Goal: Task Accomplishment & Management: Use online tool/utility

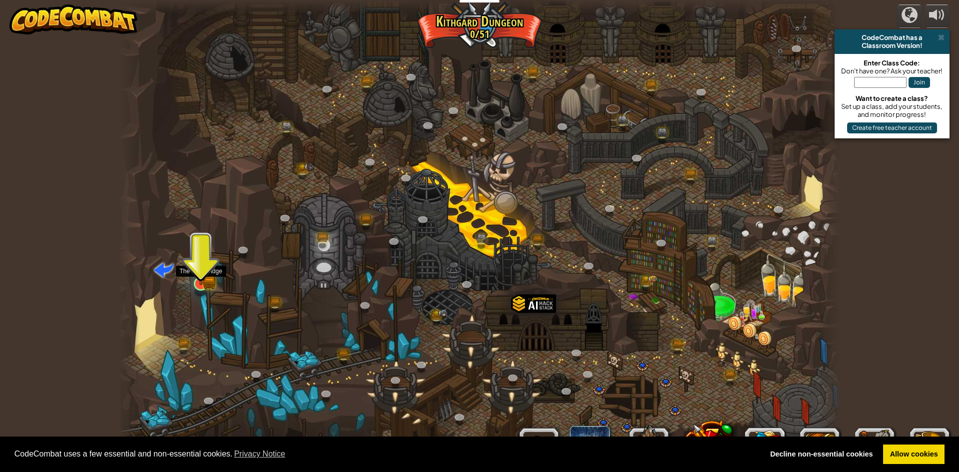
click at [209, 273] on img at bounding box center [200, 263] width 19 height 43
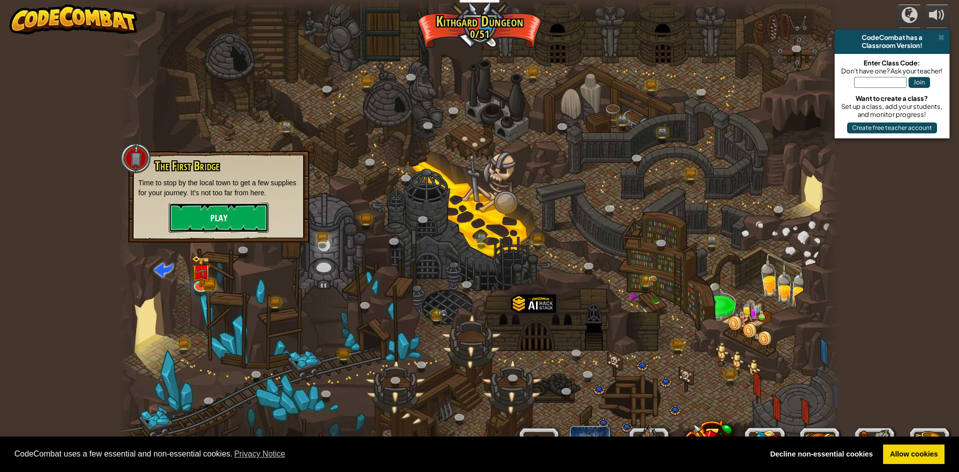
click at [204, 213] on button "Play" at bounding box center [219, 218] width 100 height 30
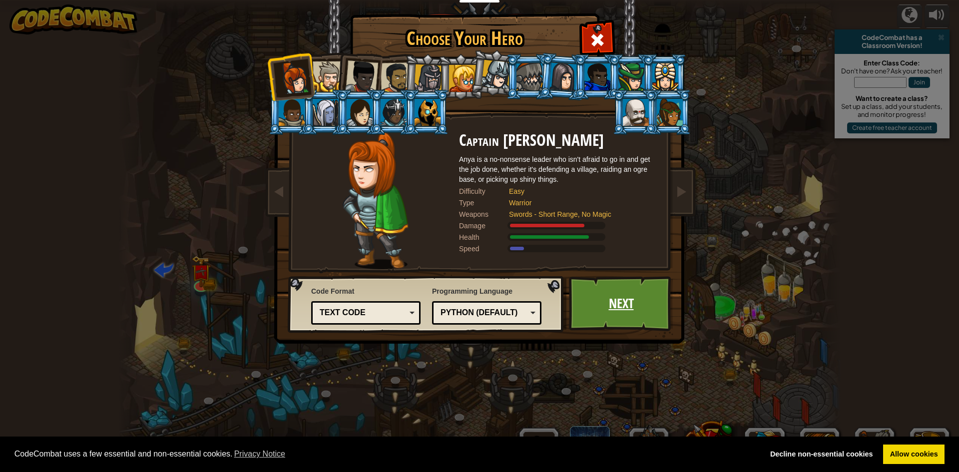
click at [627, 298] on link "Next" at bounding box center [621, 303] width 104 height 55
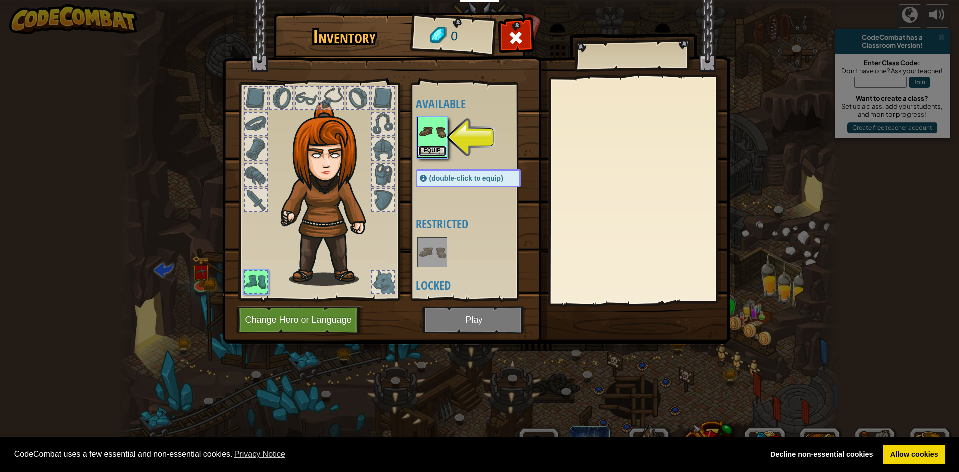
click at [437, 146] on button "Equip" at bounding box center [432, 151] width 28 height 10
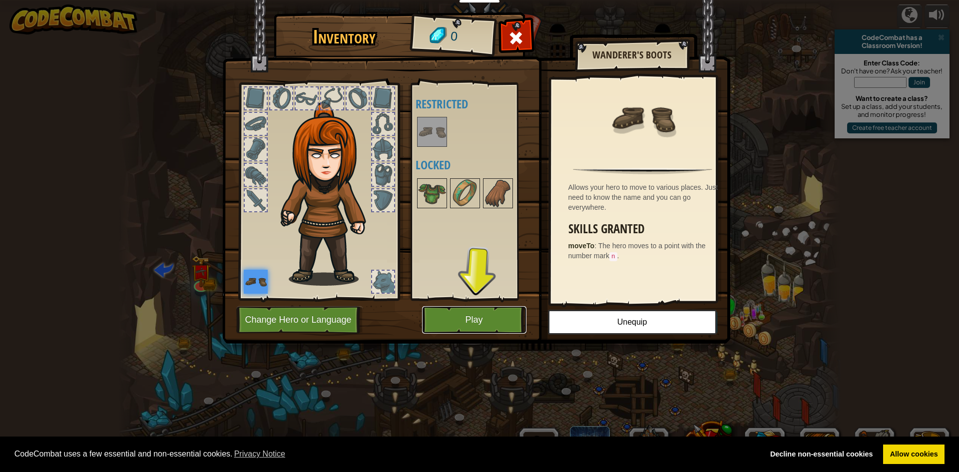
drag, startPoint x: 472, startPoint y: 323, endPoint x: 484, endPoint y: 314, distance: 15.0
click at [484, 314] on button "Play" at bounding box center [474, 319] width 104 height 27
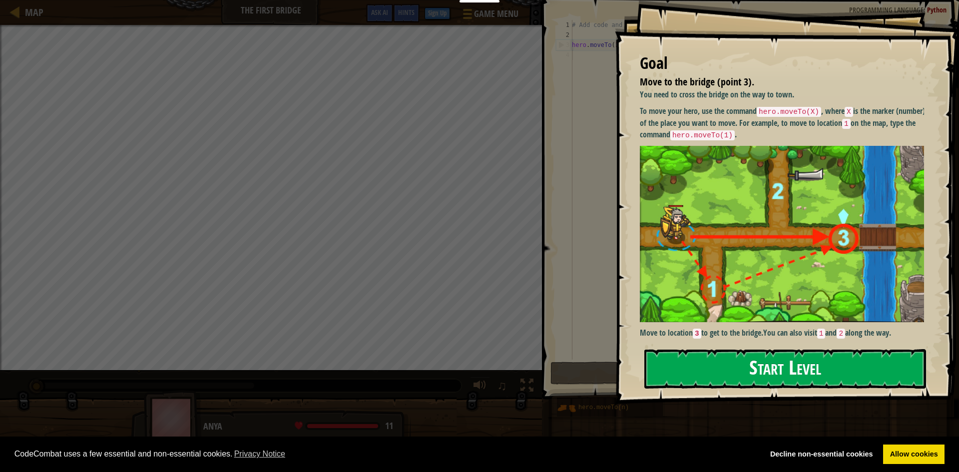
click at [760, 387] on button "Start Level" at bounding box center [785, 368] width 282 height 39
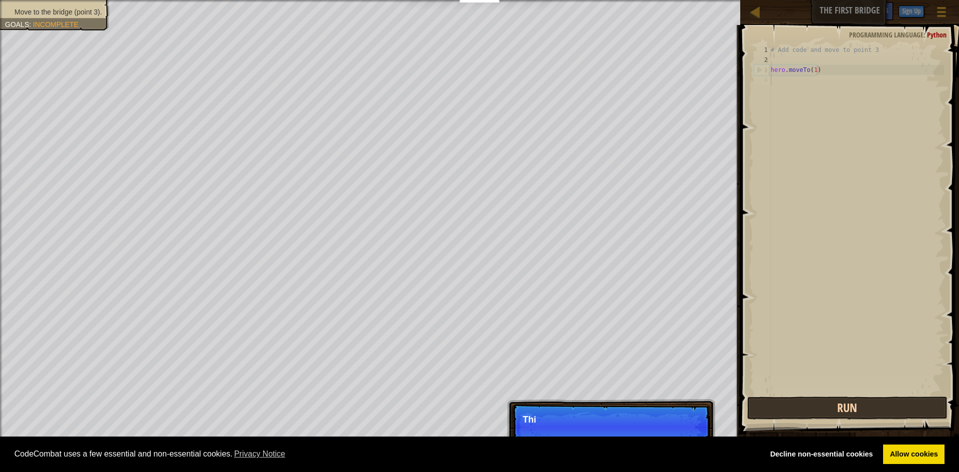
drag, startPoint x: 764, startPoint y: 391, endPoint x: 764, endPoint y: 418, distance: 26.5
click at [764, 418] on div "1 2 3 4 # Add code and move to point 3 hero . moveTo ( 1 ) הההההההההההההההההההה…" at bounding box center [848, 249] width 222 height 439
click at [771, 410] on button "Run" at bounding box center [847, 408] width 200 height 23
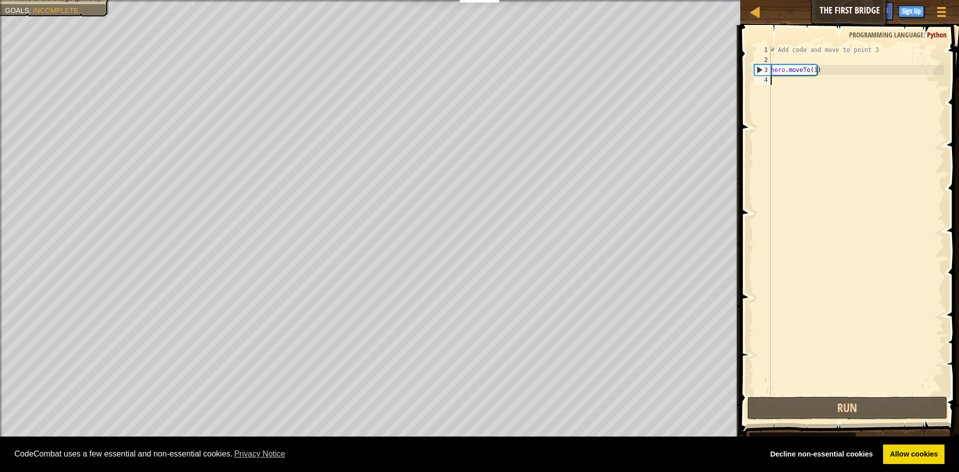
click at [783, 82] on div "# Add code and move to point 3 hero . moveTo ( 1 )" at bounding box center [856, 230] width 175 height 370
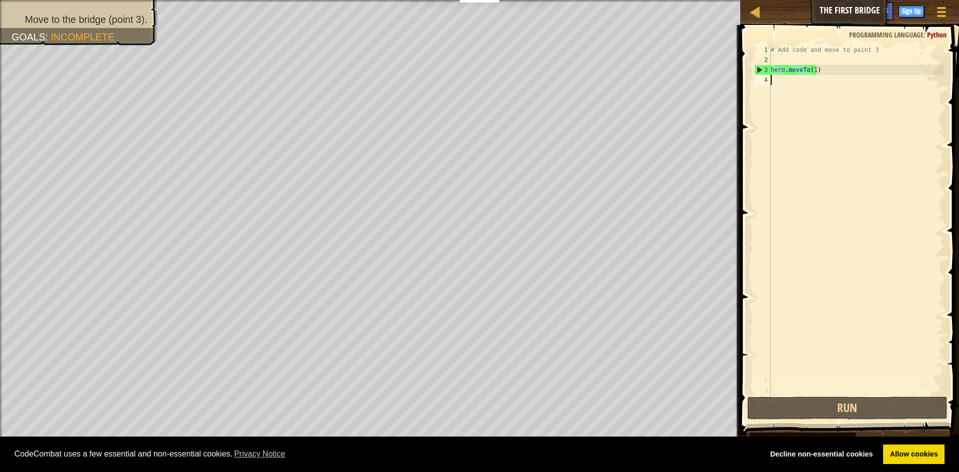
click at [781, 82] on div "# Add code and move to point 3 hero . moveTo ( 1 )" at bounding box center [856, 230] width 175 height 370
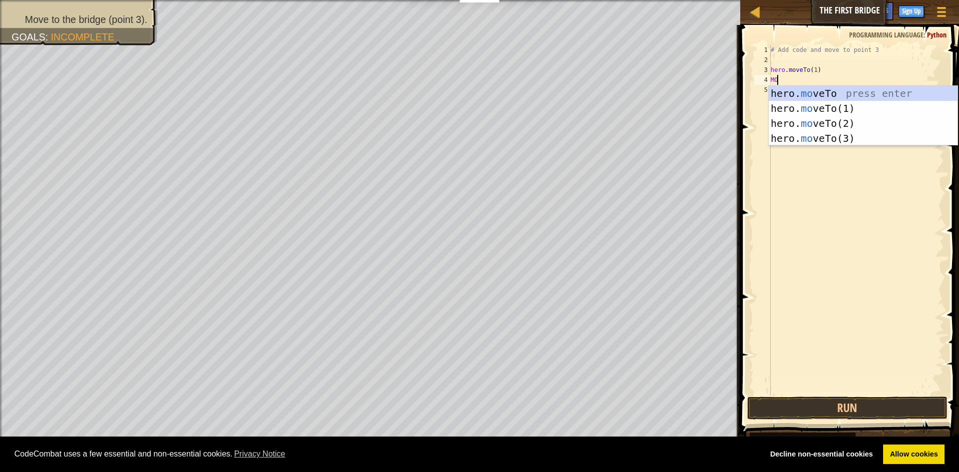
scroll to position [4, 0]
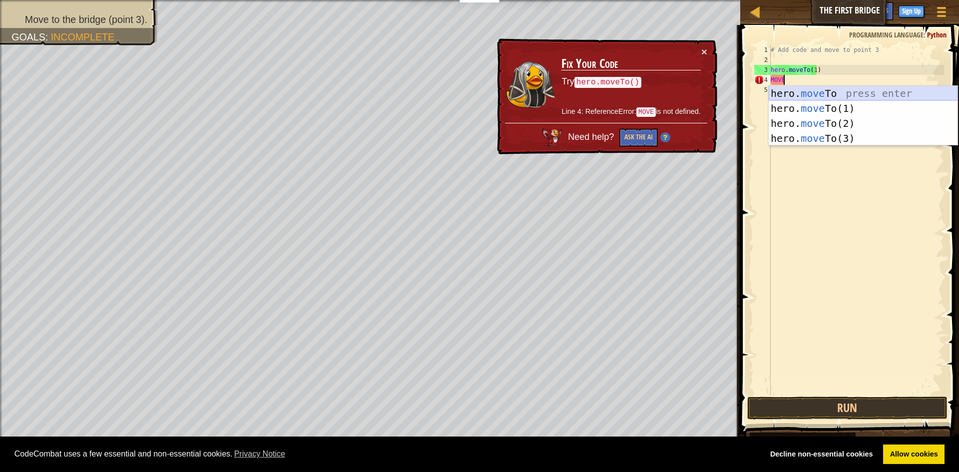
click at [831, 93] on div "hero. move To press enter hero. move To(1) press enter hero. move To(2) press e…" at bounding box center [863, 131] width 189 height 90
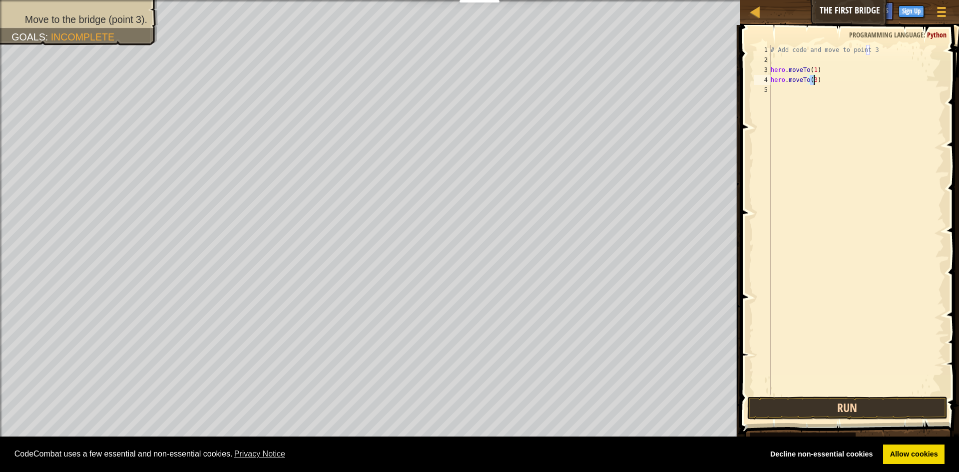
type textarea "hero.moveTo(3)"
click at [823, 414] on button "Run" at bounding box center [847, 408] width 200 height 23
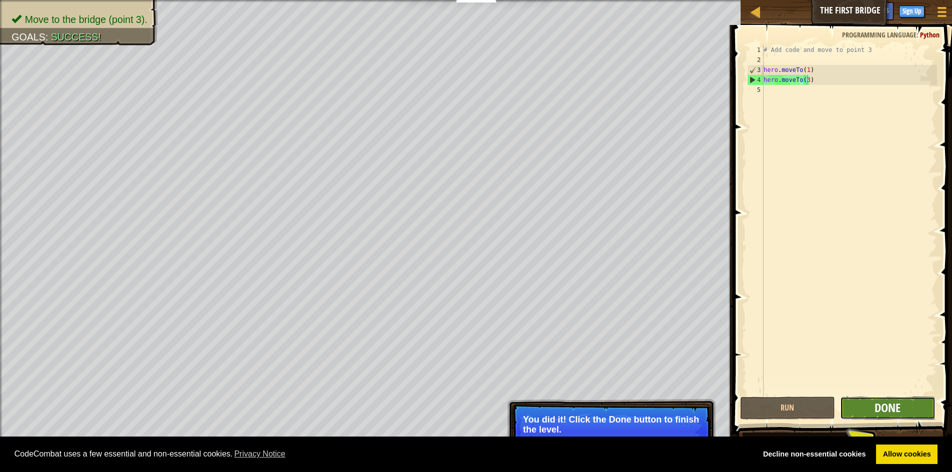
click at [892, 414] on span "Done" at bounding box center [887, 408] width 26 height 16
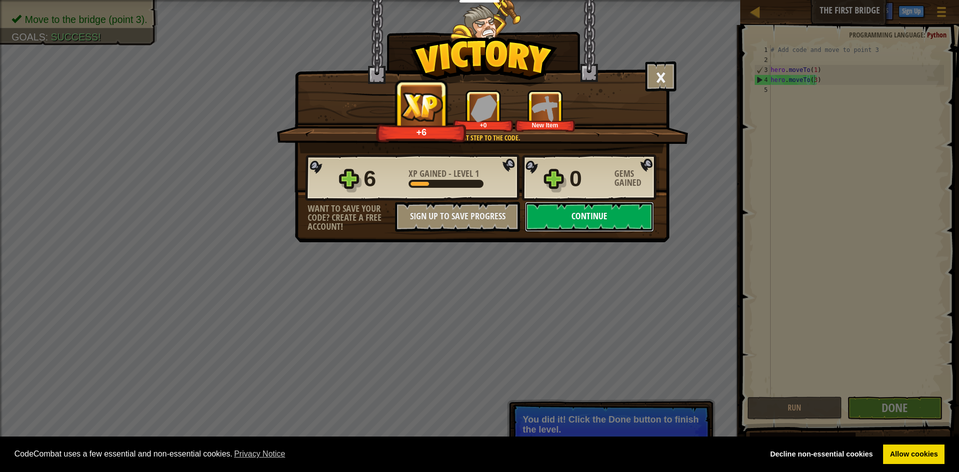
click at [592, 217] on button "Continue" at bounding box center [589, 217] width 129 height 30
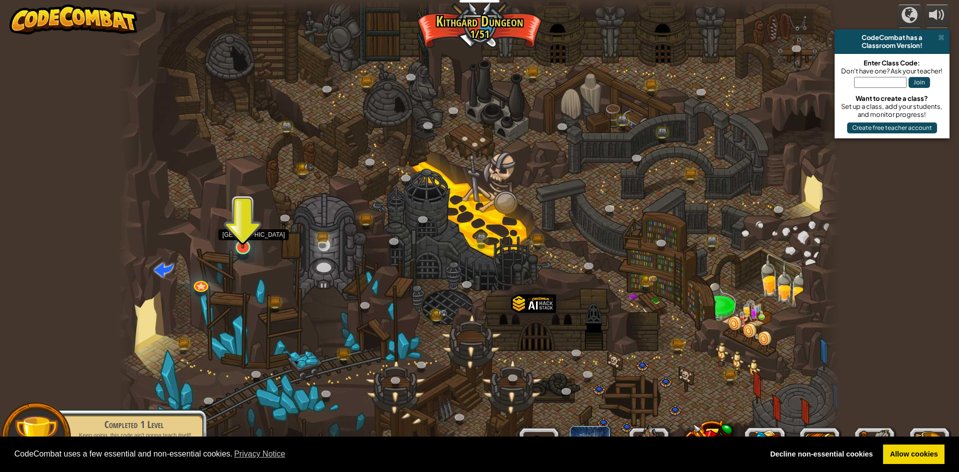
click at [243, 241] on img at bounding box center [242, 226] width 19 height 44
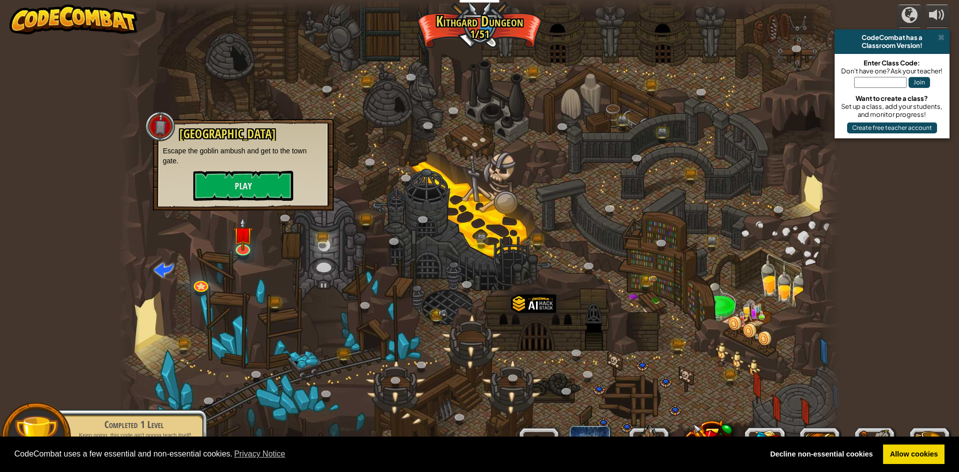
click at [231, 170] on div "Old Town Road Escape the goblin ambush and get to the town gate. Play" at bounding box center [243, 163] width 161 height 73
click at [232, 180] on button "Play" at bounding box center [243, 186] width 100 height 30
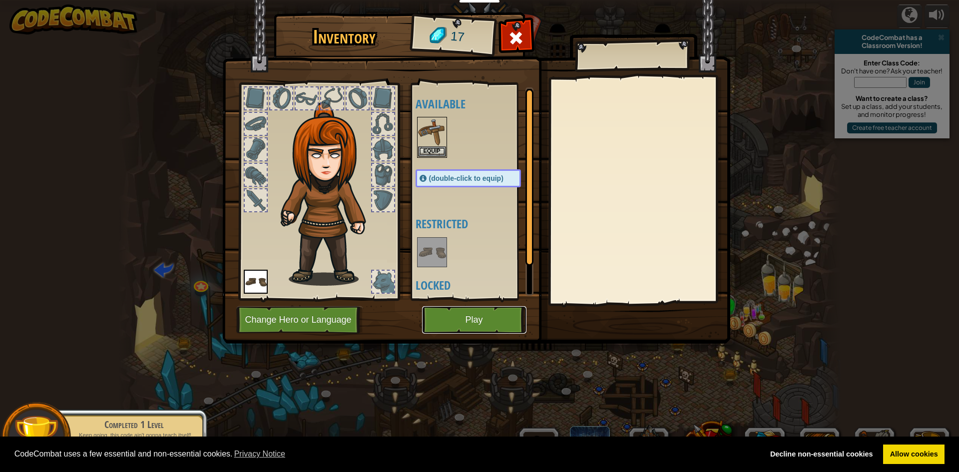
click at [486, 323] on button "Play" at bounding box center [474, 319] width 104 height 27
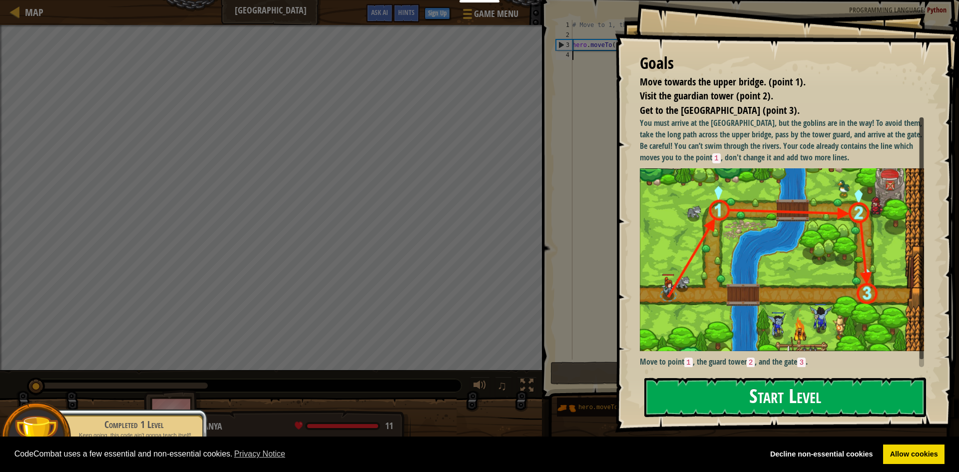
drag, startPoint x: 801, startPoint y: 406, endPoint x: 803, endPoint y: 398, distance: 8.4
click at [801, 405] on button "Start Level" at bounding box center [785, 397] width 282 height 39
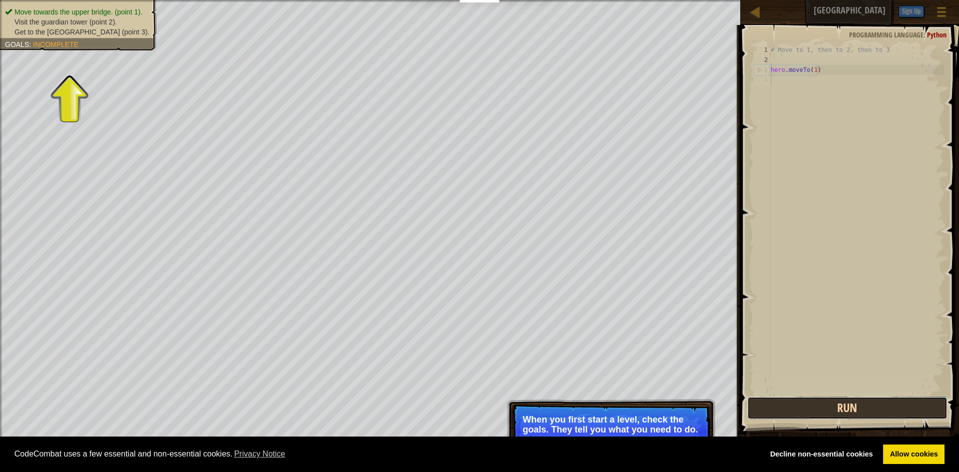
click at [835, 412] on button "Run" at bounding box center [847, 408] width 200 height 23
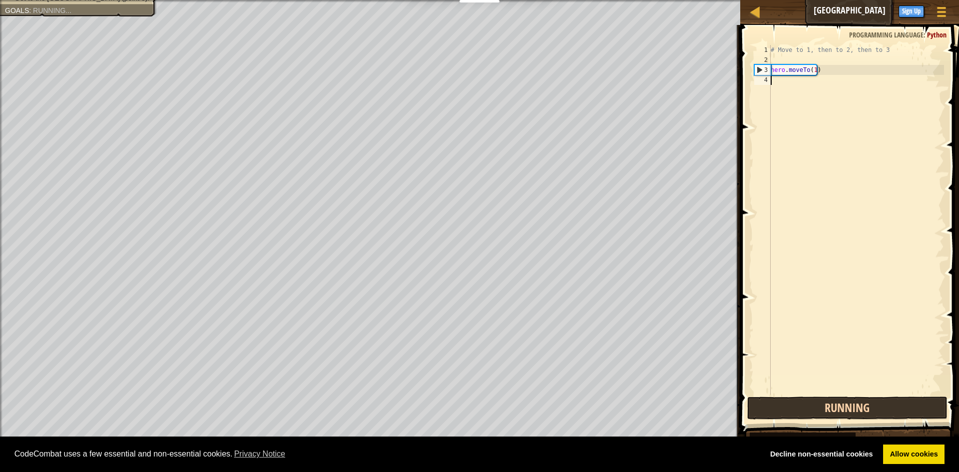
scroll to position [4, 0]
drag, startPoint x: 820, startPoint y: 397, endPoint x: 830, endPoint y: 412, distance: 17.6
click at [820, 397] on button "Run" at bounding box center [847, 408] width 200 height 23
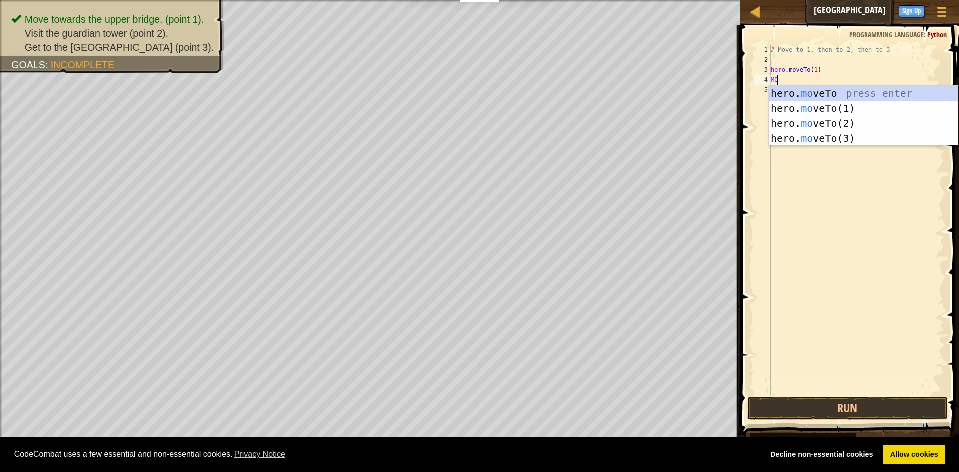
scroll to position [4, 0]
click at [823, 93] on div "hero. move To press enter hero. move To(1) press enter hero. move To(2) press e…" at bounding box center [863, 131] width 189 height 90
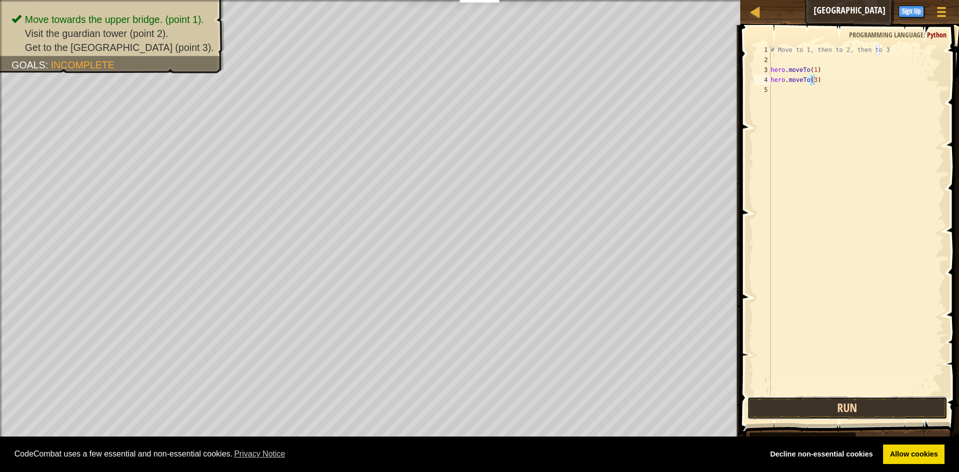
click at [836, 408] on button "Run" at bounding box center [847, 408] width 200 height 23
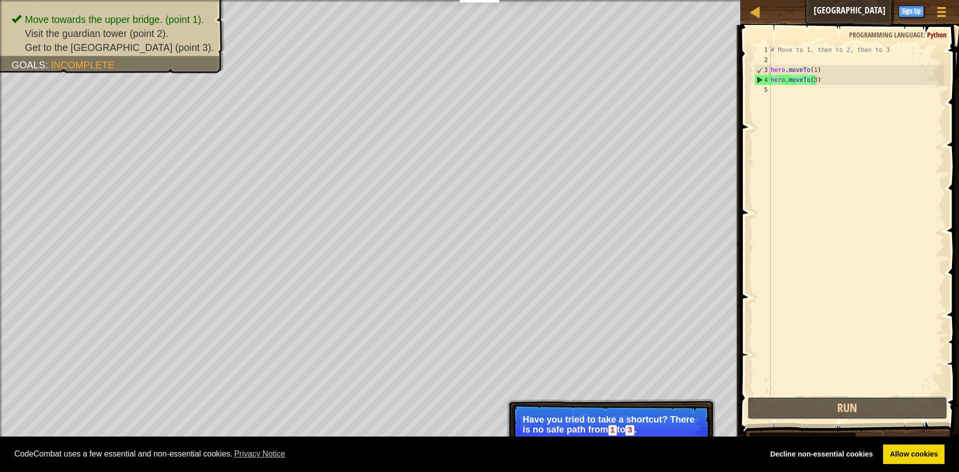
click at [832, 418] on button "Run" at bounding box center [847, 408] width 200 height 23
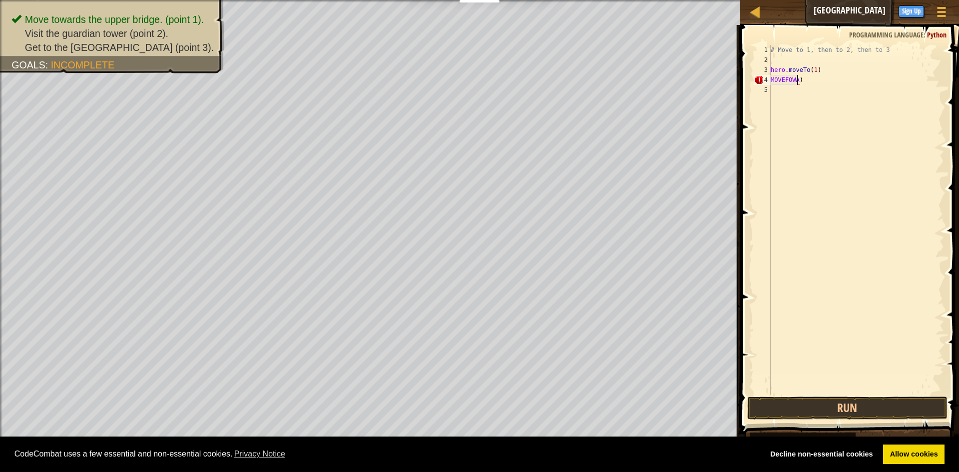
scroll to position [4, 2]
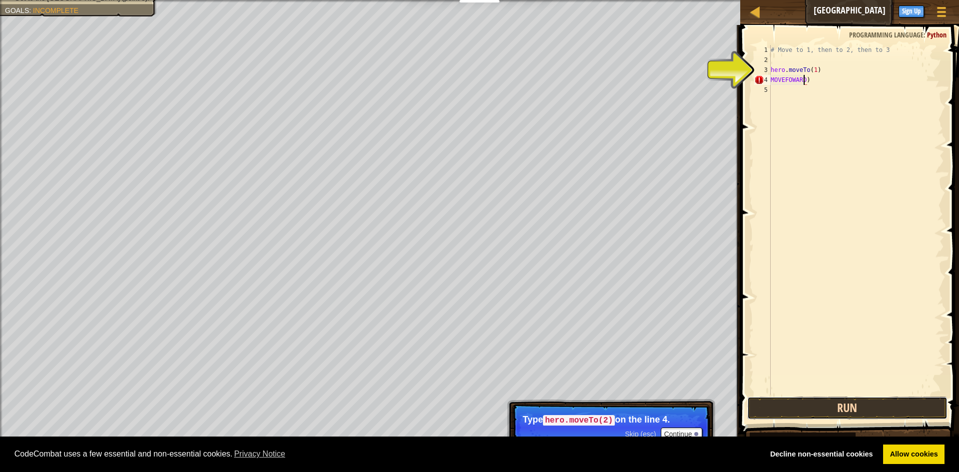
click at [876, 409] on button "Run" at bounding box center [847, 408] width 200 height 23
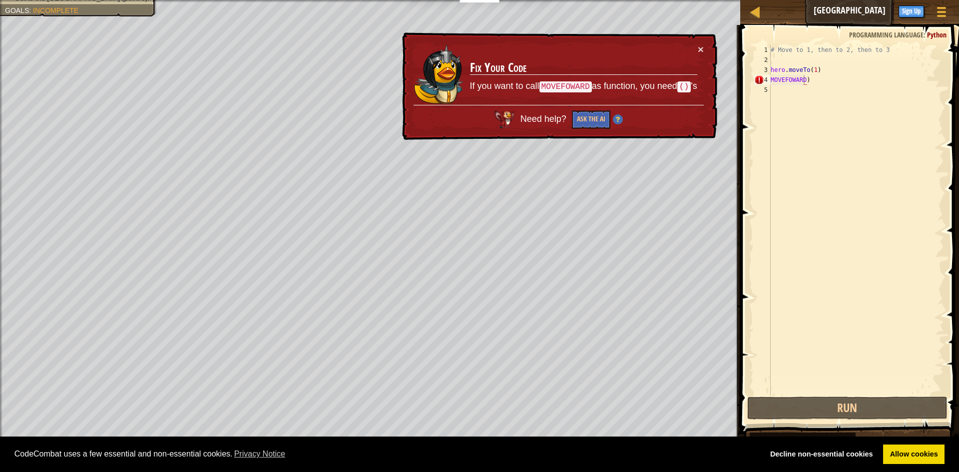
click at [705, 45] on div "× Fix Your Code If you want to call MOVEFOWARD as function, you need () 's Need…" at bounding box center [559, 86] width 318 height 108
drag, startPoint x: 693, startPoint y: 43, endPoint x: 701, endPoint y: 45, distance: 8.1
click at [701, 45] on div "× Fix Your Code If you want to call MOVEFOWARD as function, you need () 's Need…" at bounding box center [559, 86] width 318 height 108
click at [704, 46] on div "× Fix Your Code If you want to call MOVEFOWARD as function, you need () 's Need…" at bounding box center [559, 86] width 318 height 108
click at [698, 44] on button "×" at bounding box center [701, 49] width 6 height 10
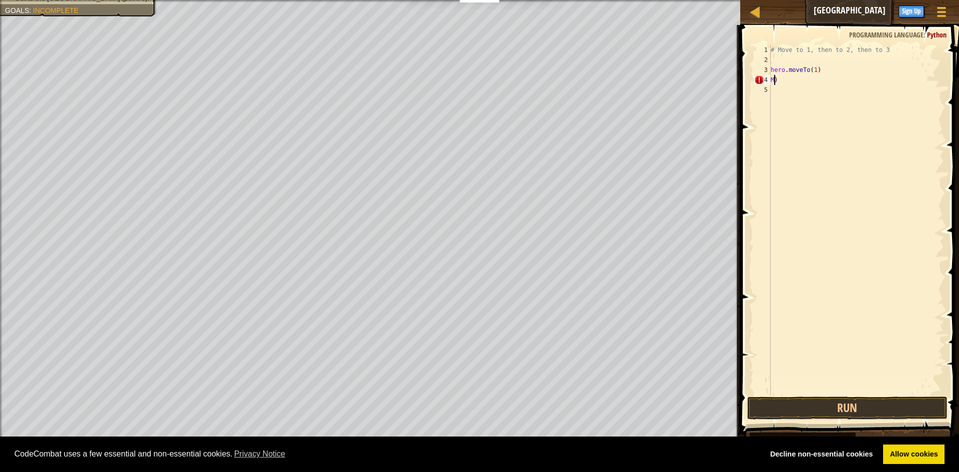
scroll to position [4, 0]
click at [839, 408] on button "Run" at bounding box center [847, 408] width 200 height 23
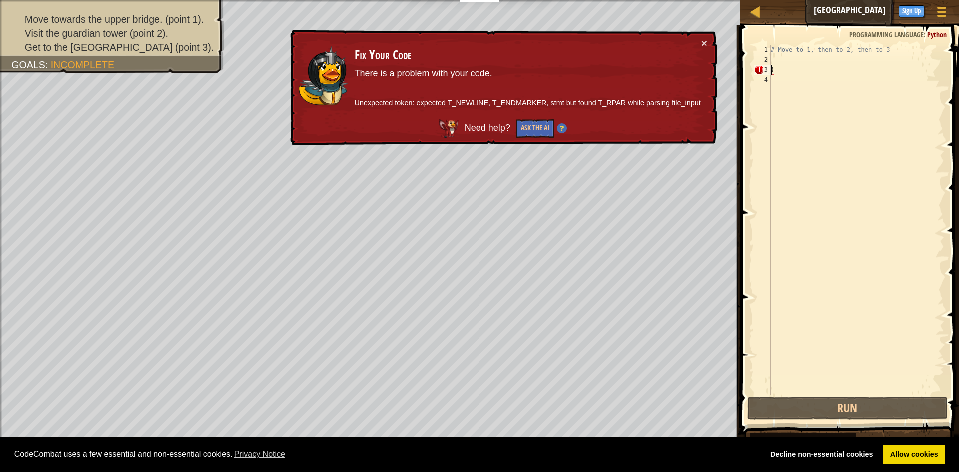
drag, startPoint x: 695, startPoint y: 44, endPoint x: 705, endPoint y: 43, distance: 10.0
click at [698, 44] on td "Fix Your Code There is a problem with your code. Unexpected token: expected T_N…" at bounding box center [527, 76] width 347 height 76
click at [703, 41] on button "×" at bounding box center [704, 43] width 6 height 10
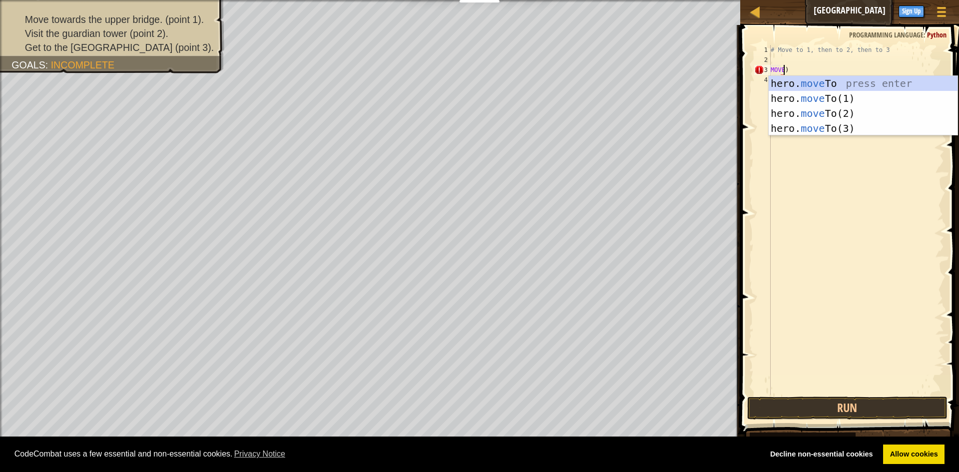
scroll to position [4, 1]
click at [784, 77] on div "hero. move To press enter hero. move To(1) press enter hero. move To(2) press e…" at bounding box center [863, 121] width 189 height 90
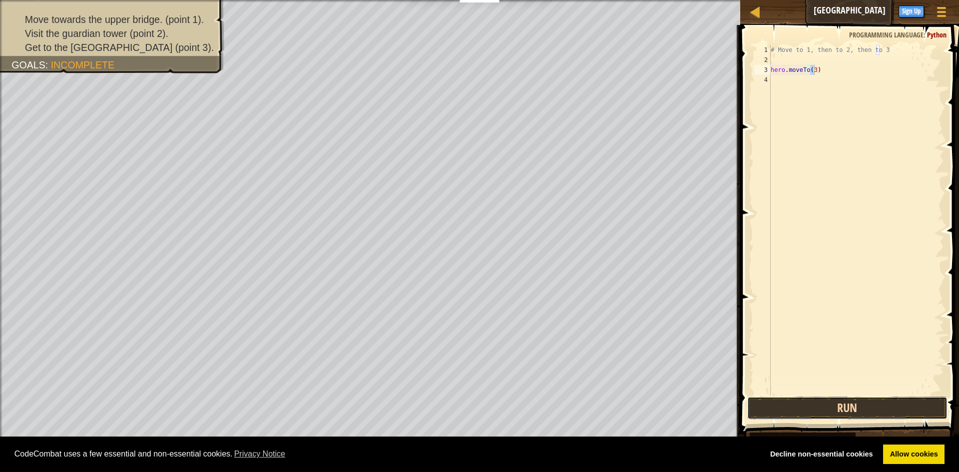
click at [831, 414] on button "Run" at bounding box center [847, 408] width 200 height 23
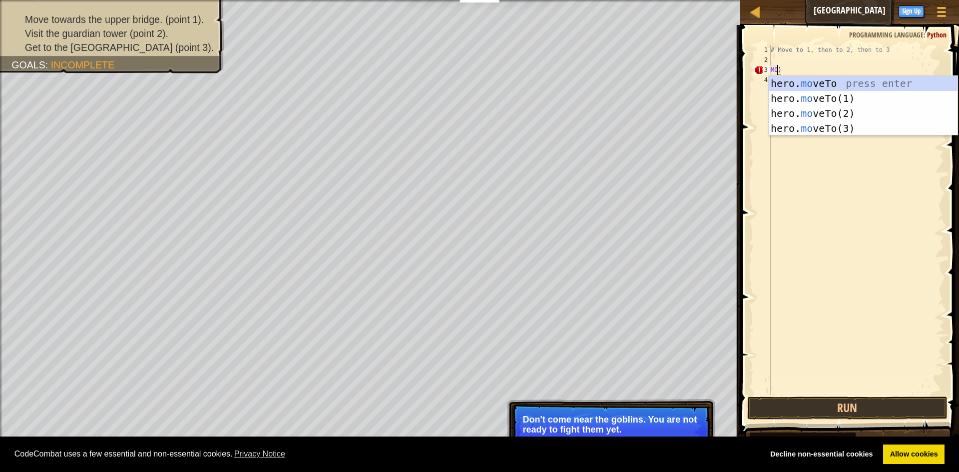
scroll to position [4, 0]
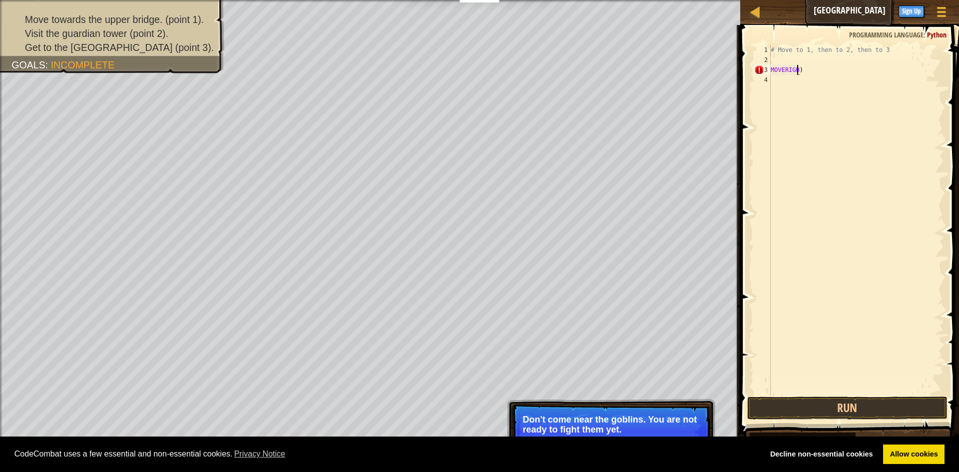
type textarea "MOVERIGHT)"
click at [850, 389] on div "# Move to 1, then to 2, then to 3 MOVERIGHT )" at bounding box center [856, 230] width 175 height 370
click at [848, 401] on button "Run" at bounding box center [847, 408] width 200 height 23
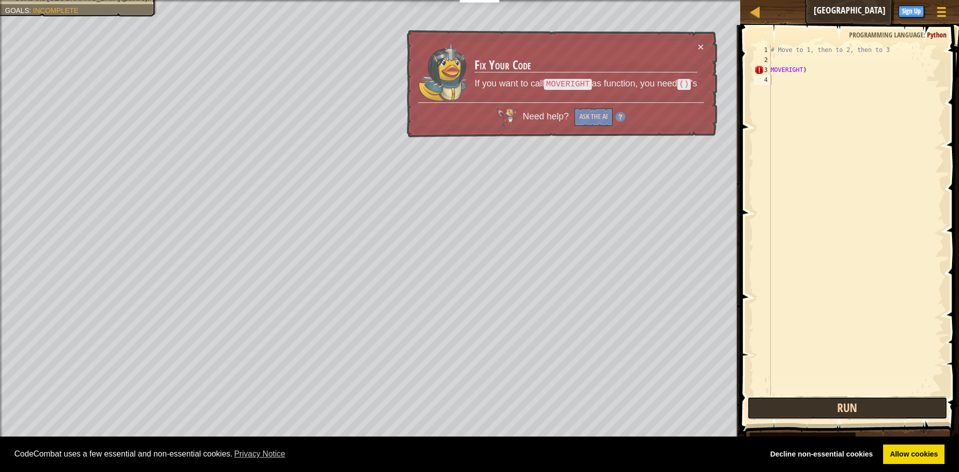
click at [847, 405] on button "Run" at bounding box center [847, 408] width 200 height 23
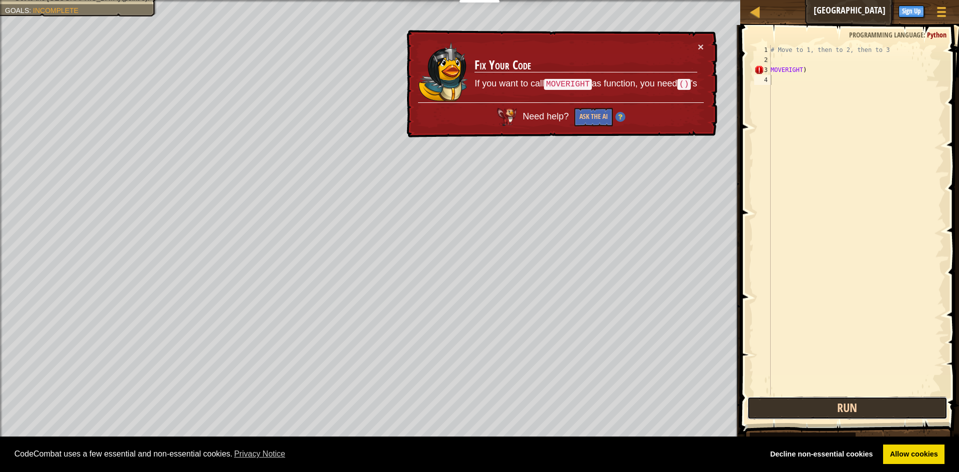
click at [847, 405] on button "Run" at bounding box center [847, 408] width 200 height 23
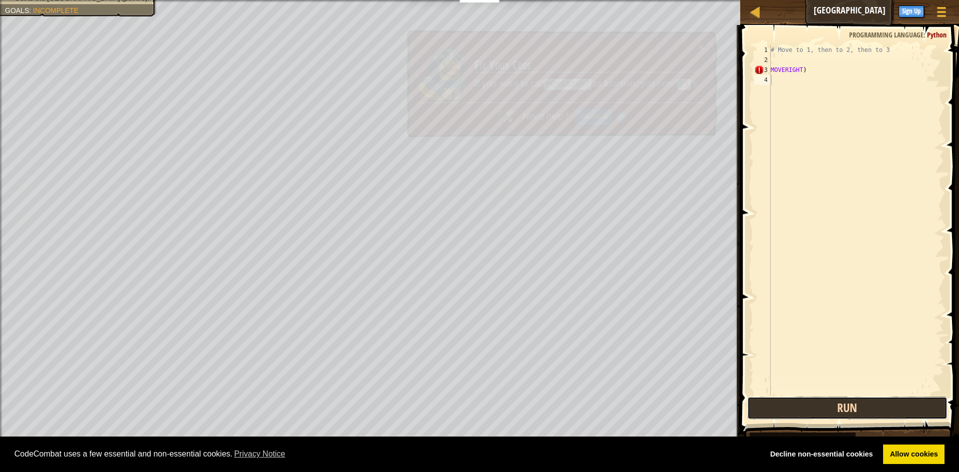
click at [851, 405] on button "Run" at bounding box center [847, 408] width 200 height 23
click at [851, 404] on button "Run" at bounding box center [847, 408] width 200 height 23
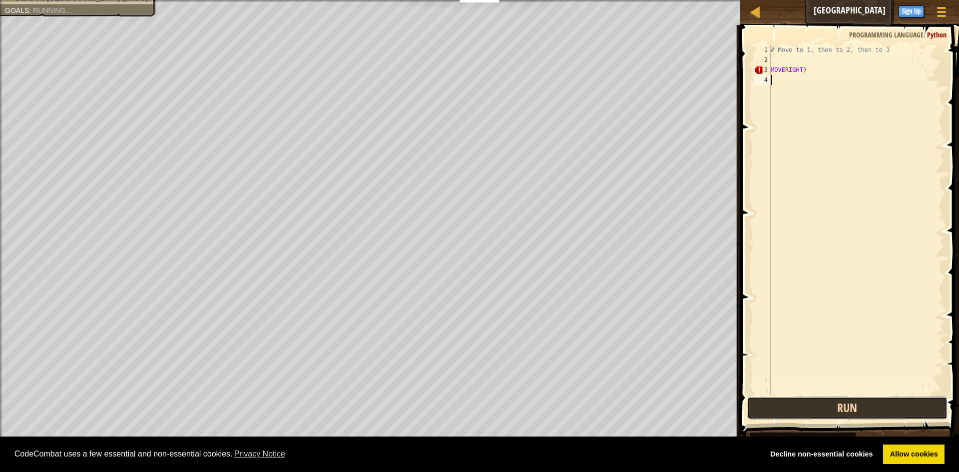
click at [849, 404] on button "Run" at bounding box center [847, 408] width 200 height 23
click at [848, 405] on button "Running" at bounding box center [847, 408] width 200 height 23
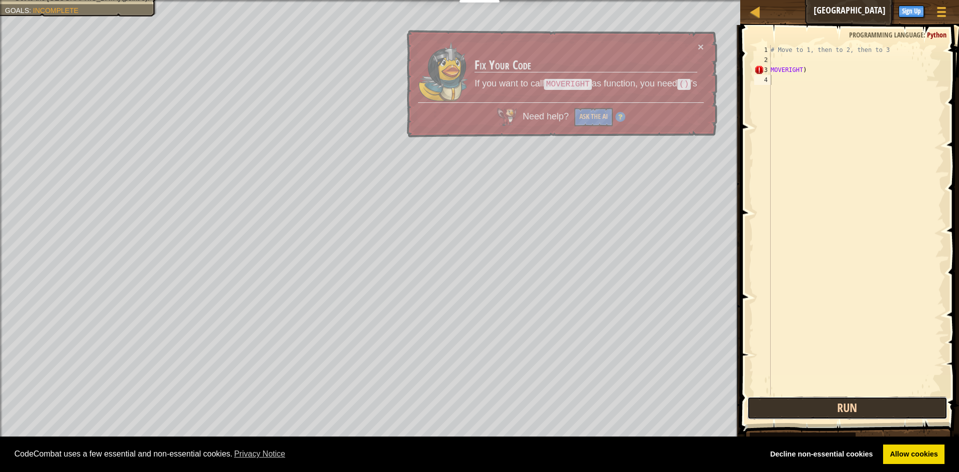
click at [849, 407] on button "Run" at bounding box center [847, 408] width 200 height 23
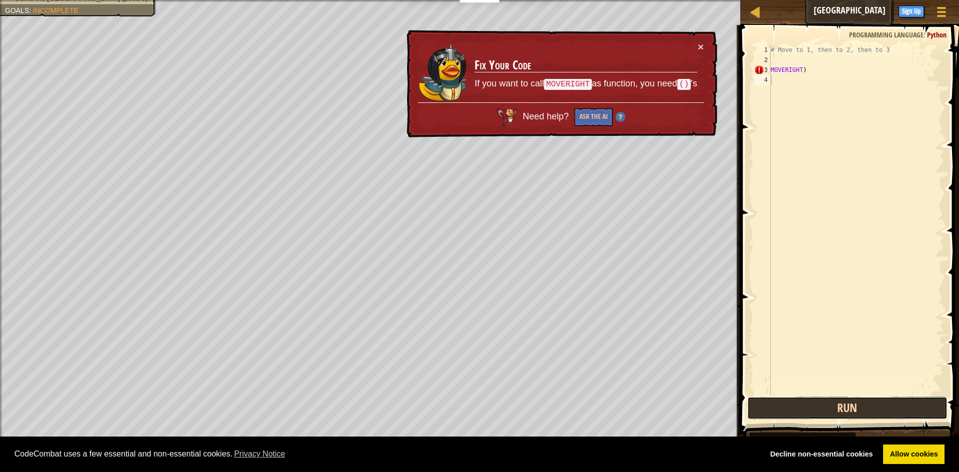
click at [849, 409] on button "Run" at bounding box center [847, 408] width 200 height 23
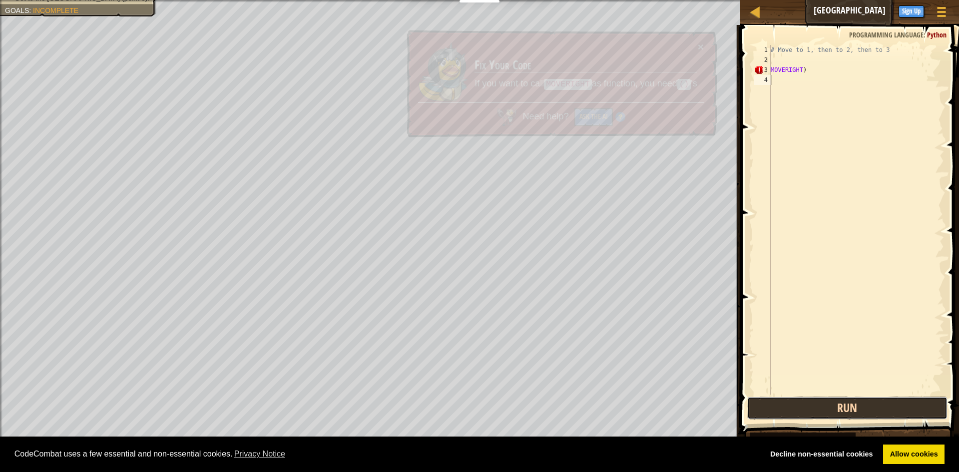
click at [849, 409] on button "Run" at bounding box center [847, 408] width 200 height 23
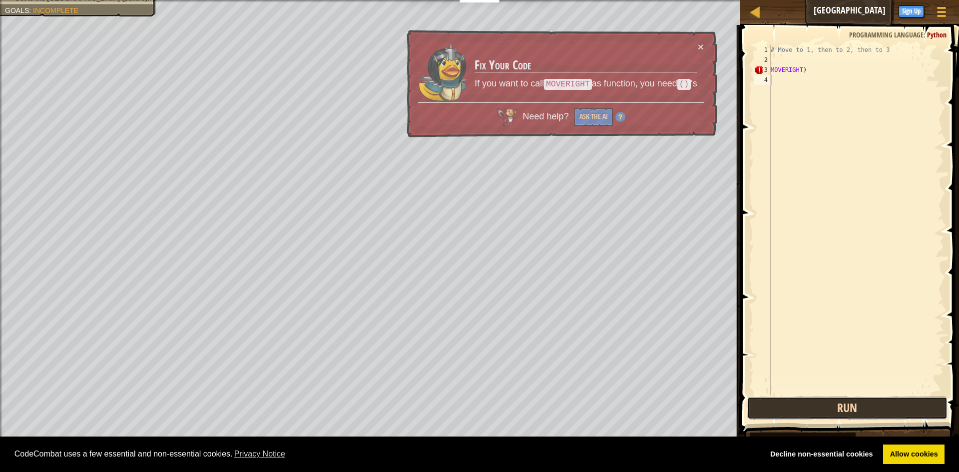
click at [849, 413] on button "Run" at bounding box center [847, 408] width 200 height 23
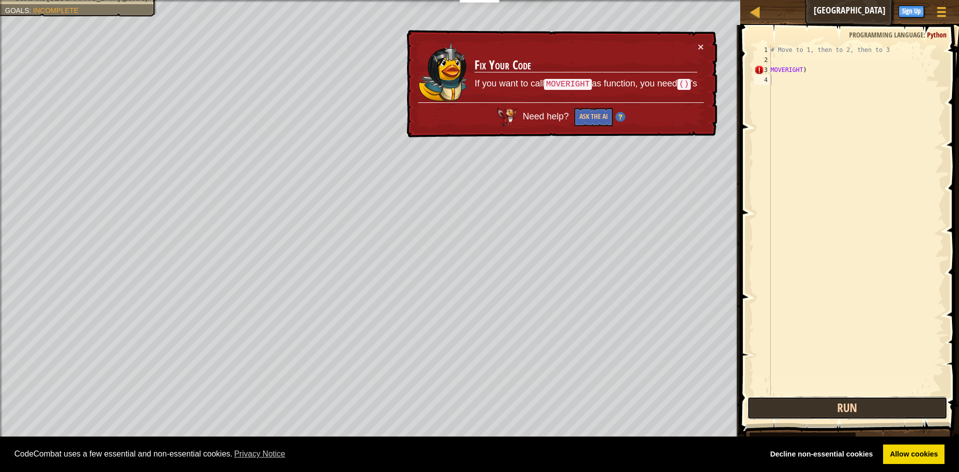
click at [849, 414] on button "Run" at bounding box center [847, 408] width 200 height 23
click at [847, 418] on button "Run" at bounding box center [847, 408] width 200 height 23
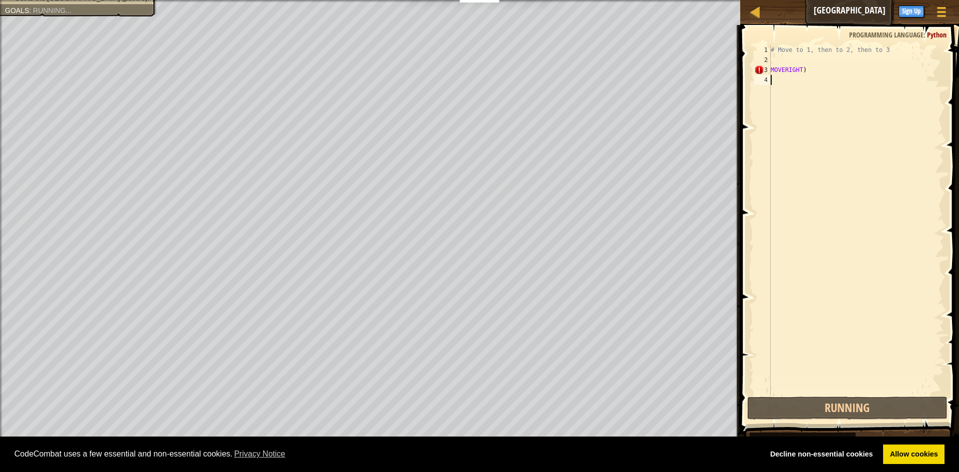
click at [846, 420] on span at bounding box center [850, 215] width 227 height 439
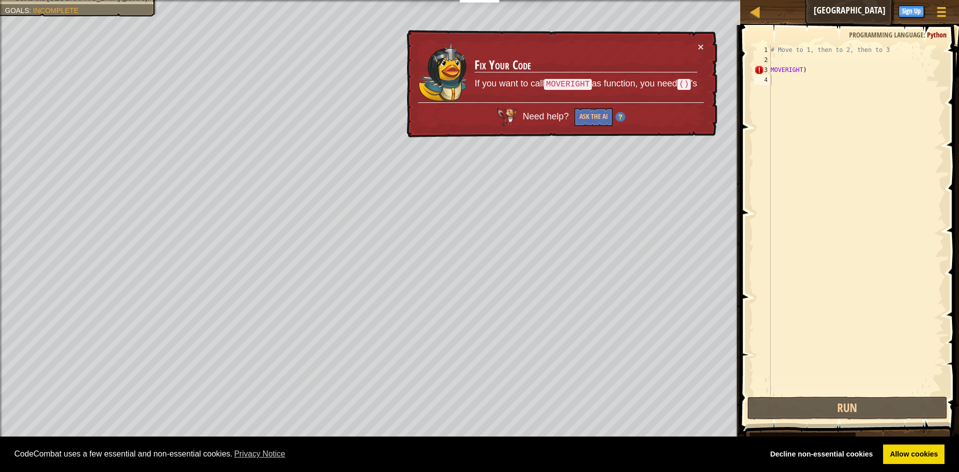
click at [846, 421] on span at bounding box center [850, 215] width 227 height 439
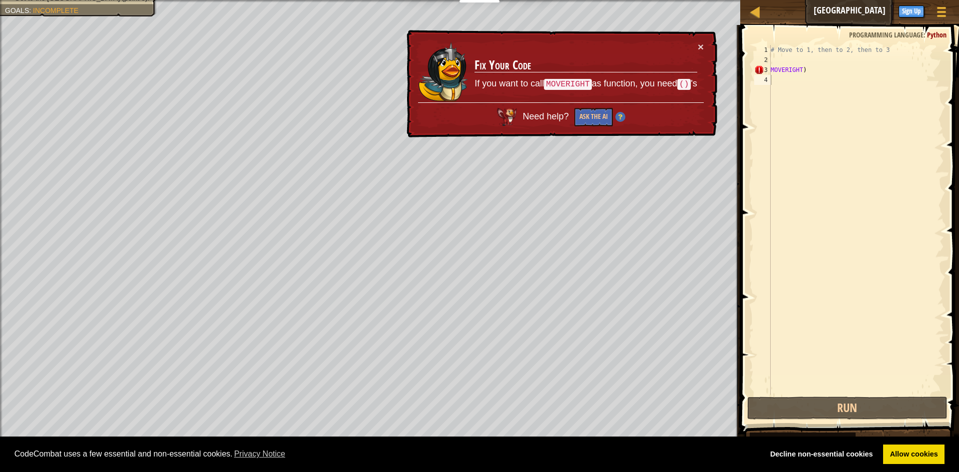
click at [846, 422] on div "Hints 1 2 3 4 # Move to 1, then to 2, then to 3 MOVERIGHT ) ההההההההההההההההההה…" at bounding box center [848, 246] width 222 height 442
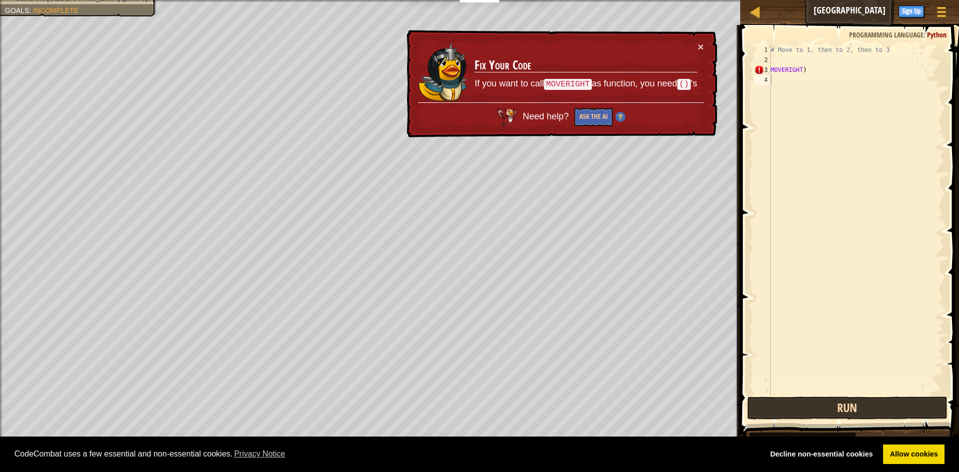
drag, startPoint x: 839, startPoint y: 426, endPoint x: 842, endPoint y: 416, distance: 10.4
click at [844, 415] on button "Run" at bounding box center [847, 408] width 200 height 23
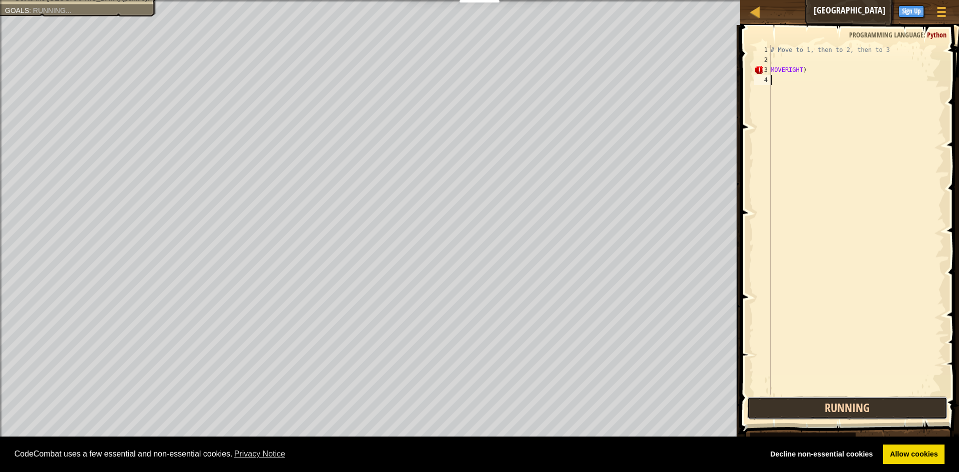
click at [845, 414] on button "Running" at bounding box center [847, 408] width 200 height 23
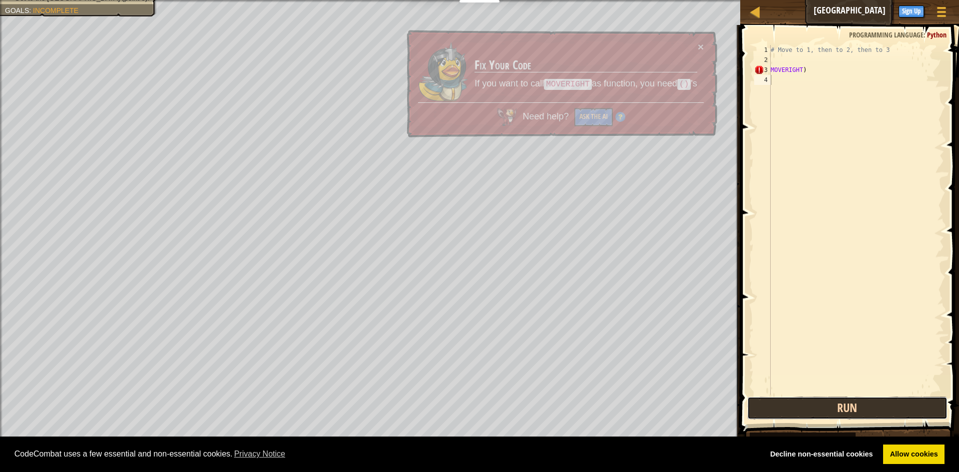
click at [845, 414] on button "Run" at bounding box center [847, 408] width 200 height 23
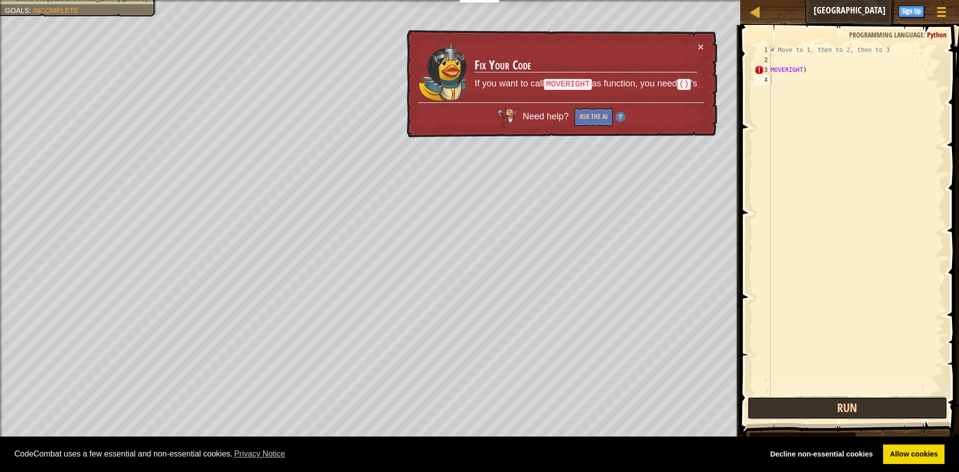
click at [846, 414] on button "Run" at bounding box center [847, 408] width 200 height 23
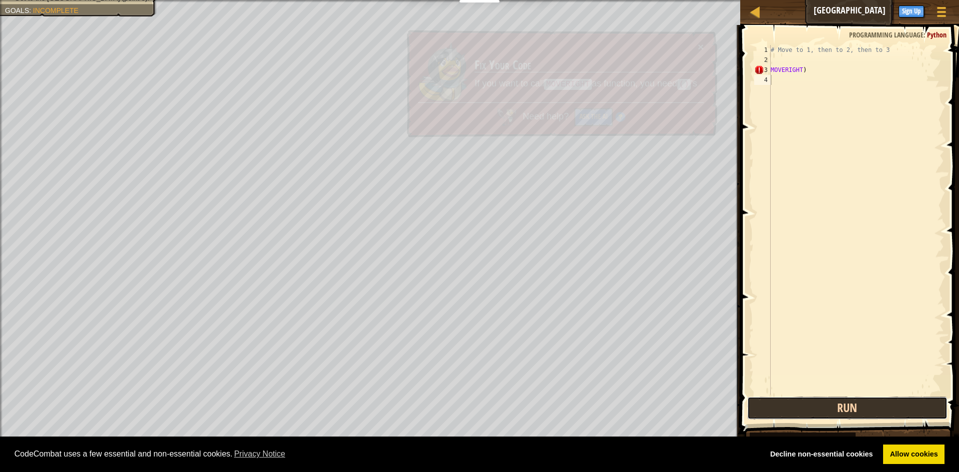
click at [846, 414] on button "Run" at bounding box center [847, 408] width 200 height 23
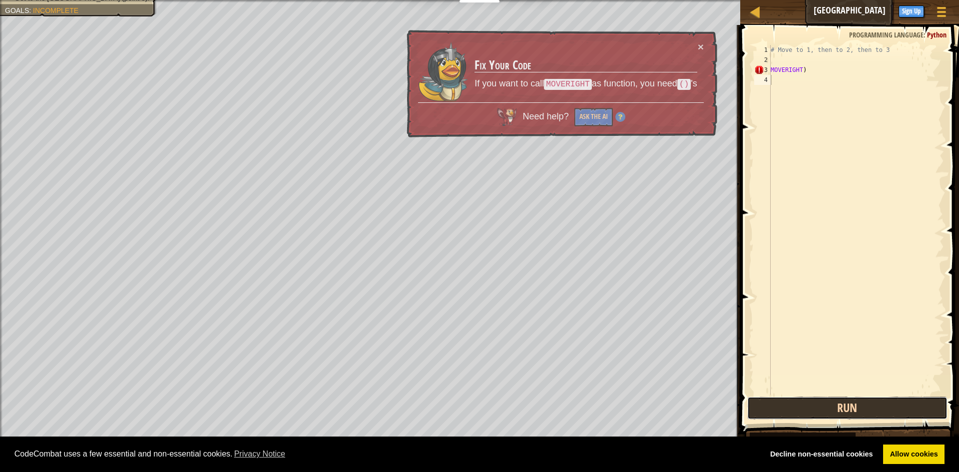
click at [846, 414] on button "Run" at bounding box center [847, 408] width 200 height 23
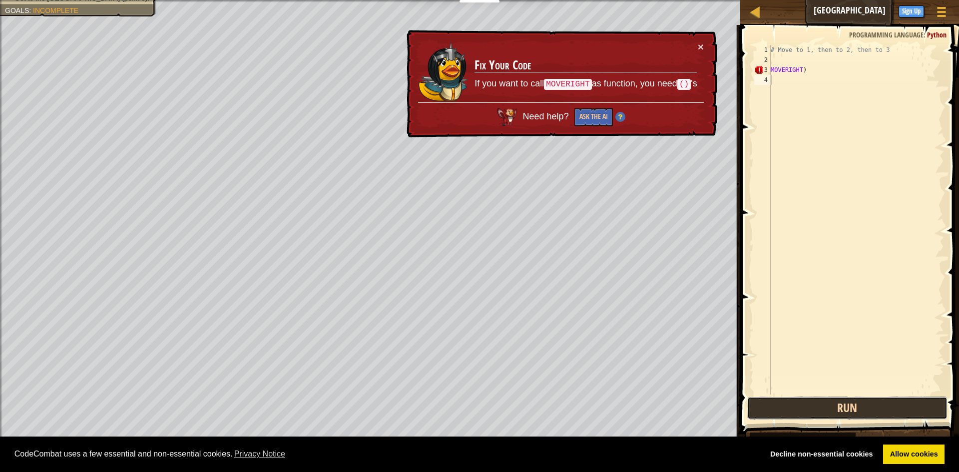
click at [846, 414] on button "Run" at bounding box center [847, 408] width 200 height 23
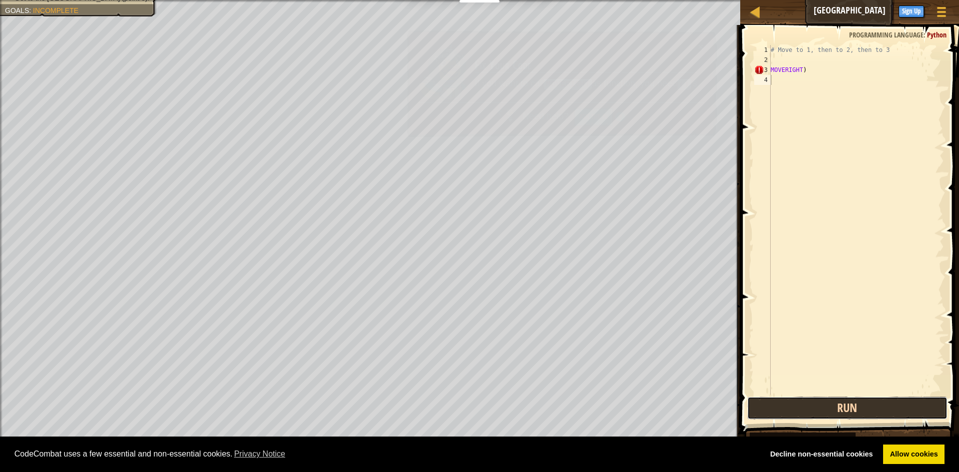
click at [845, 409] on button "Run" at bounding box center [847, 408] width 200 height 23
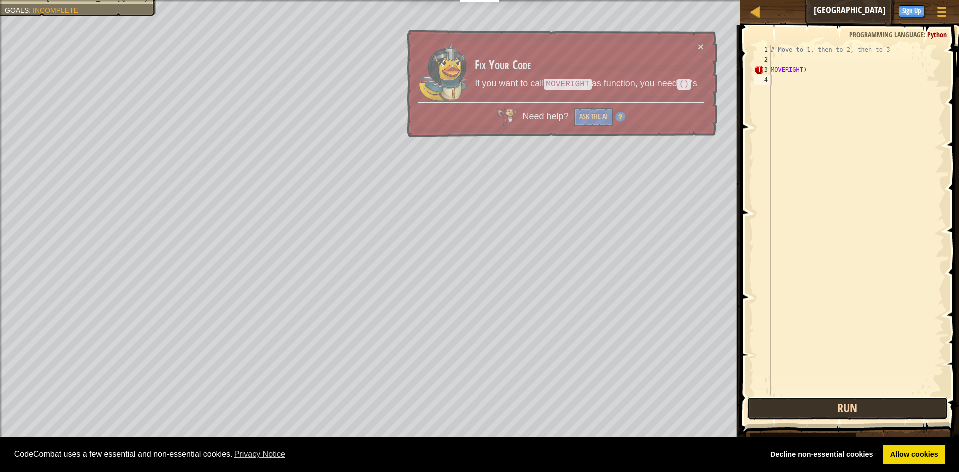
click at [845, 409] on button "Run" at bounding box center [847, 408] width 200 height 23
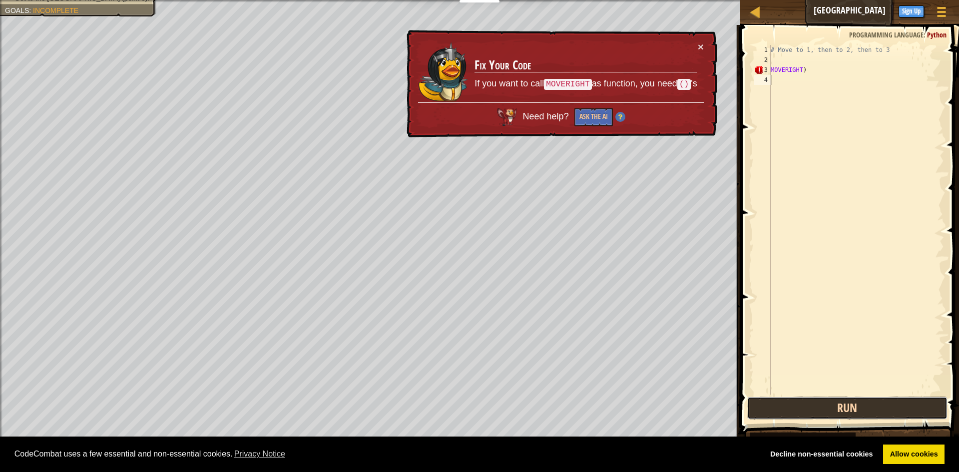
click at [844, 409] on button "Run" at bounding box center [847, 408] width 200 height 23
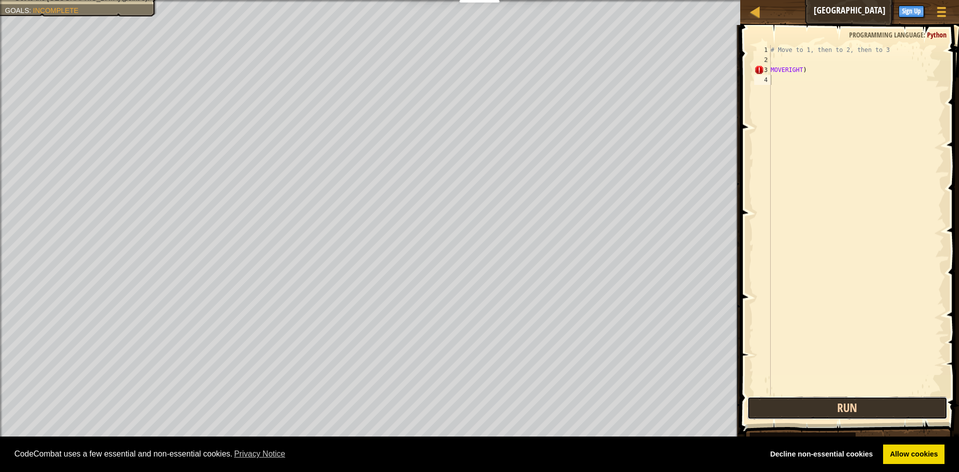
click at [846, 408] on button "Run" at bounding box center [847, 408] width 200 height 23
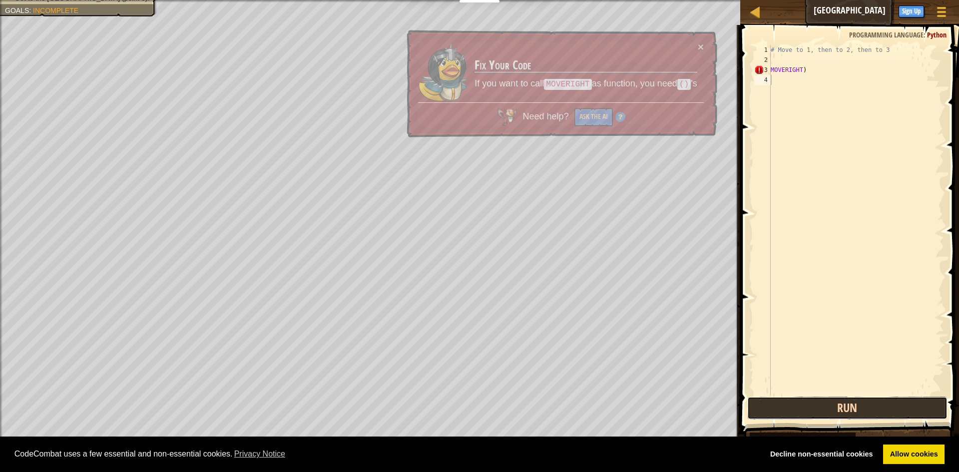
click at [846, 408] on button "Run" at bounding box center [847, 408] width 200 height 23
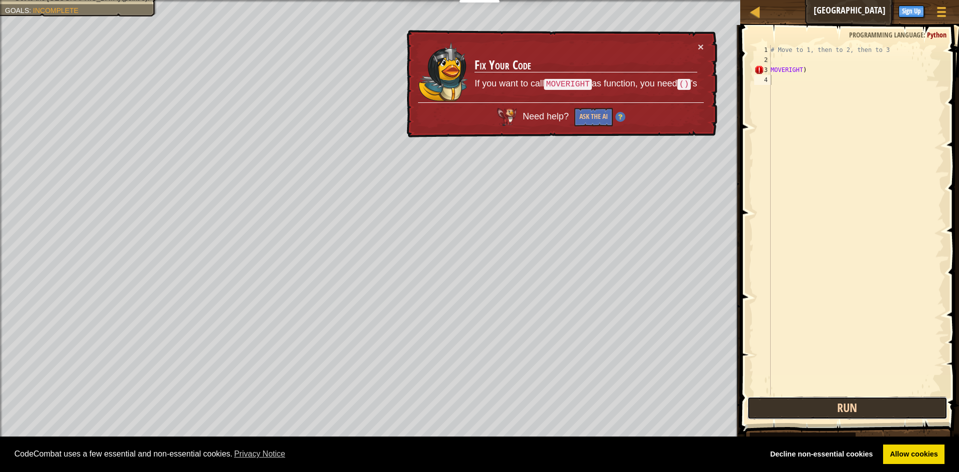
click at [846, 408] on button "Run" at bounding box center [847, 408] width 200 height 23
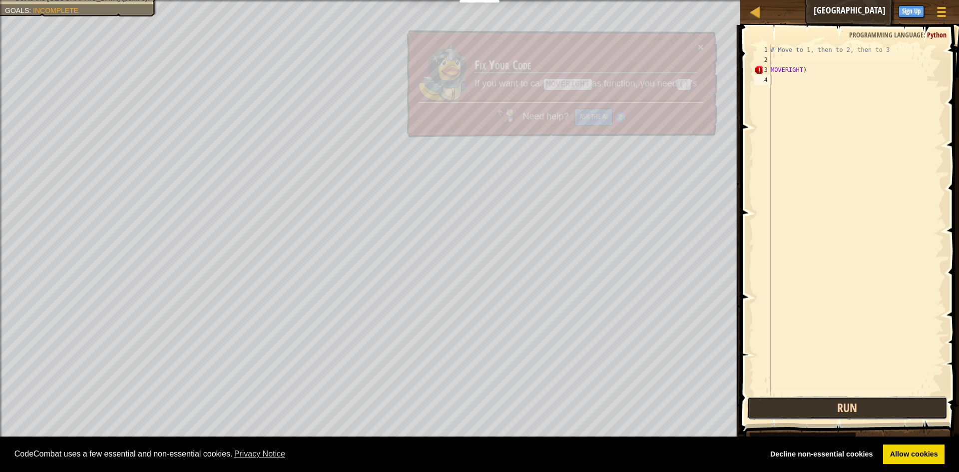
click at [847, 409] on button "Run" at bounding box center [847, 408] width 200 height 23
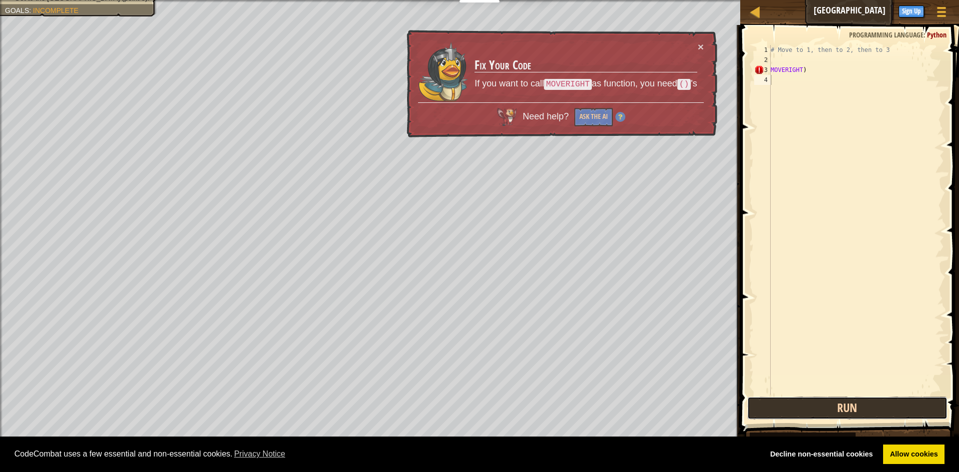
click at [847, 409] on button "Run" at bounding box center [847, 408] width 200 height 23
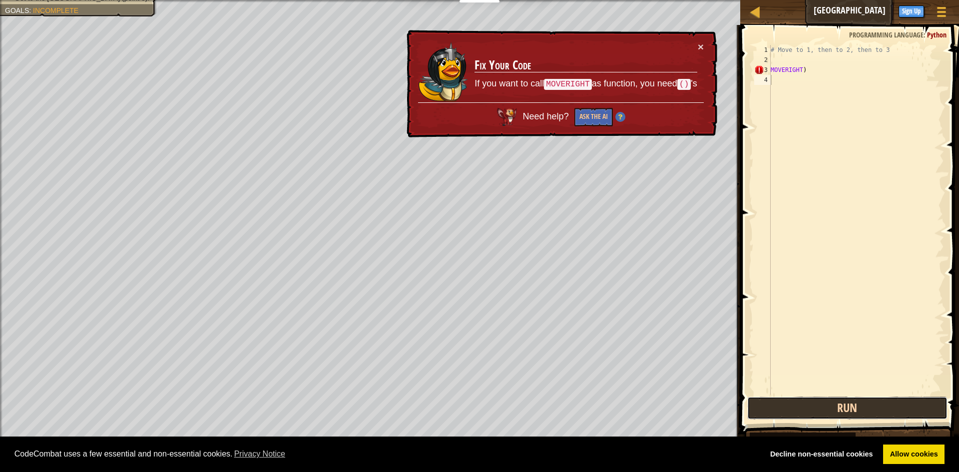
click at [847, 409] on button "Run" at bounding box center [847, 408] width 200 height 23
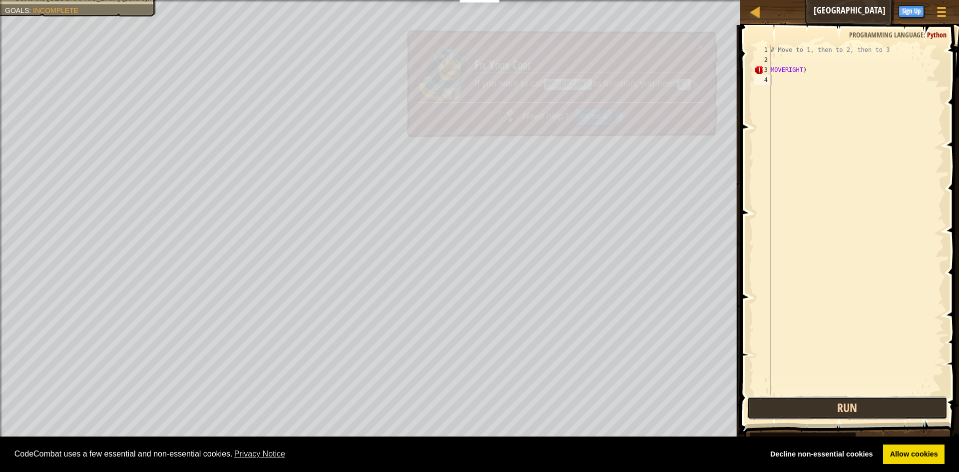
click at [847, 409] on button "Run" at bounding box center [847, 408] width 200 height 23
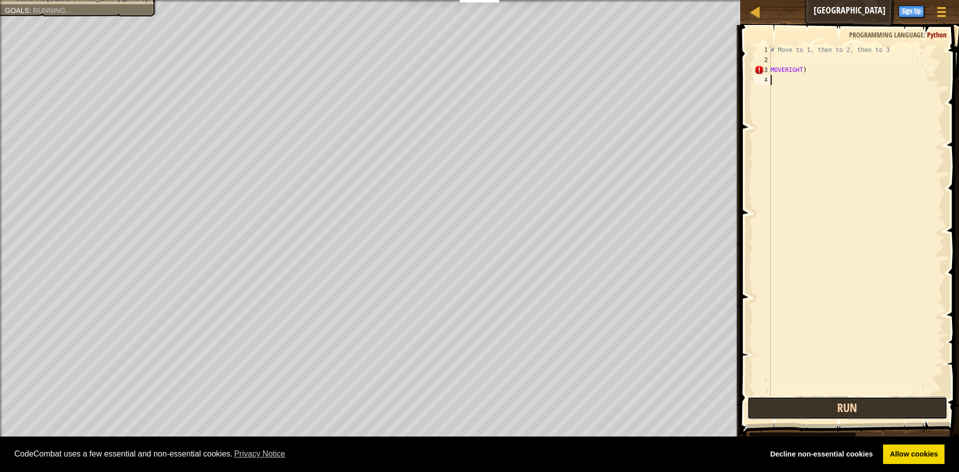
click at [847, 409] on button "Run" at bounding box center [847, 408] width 200 height 23
click at [847, 409] on button "Running" at bounding box center [847, 408] width 200 height 23
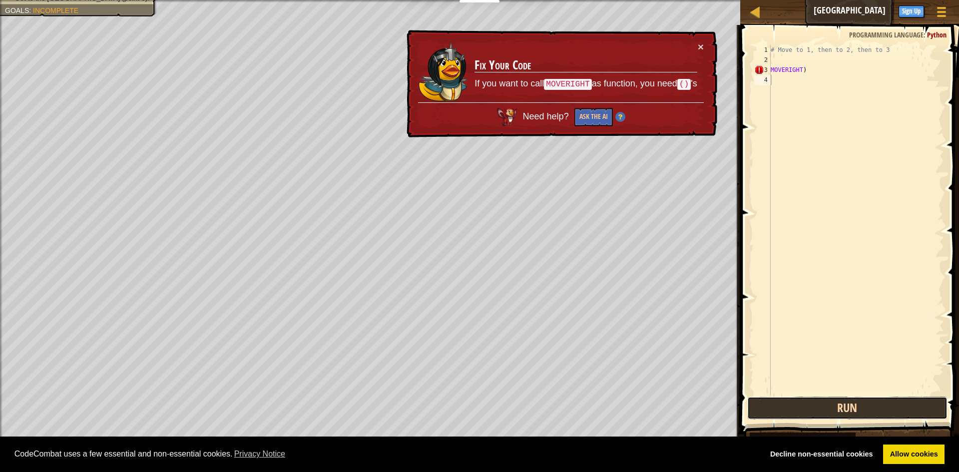
click at [847, 409] on button "Run" at bounding box center [847, 408] width 200 height 23
drag, startPoint x: 831, startPoint y: 415, endPoint x: 831, endPoint y: 408, distance: 6.5
click at [831, 408] on button "Run" at bounding box center [847, 408] width 200 height 23
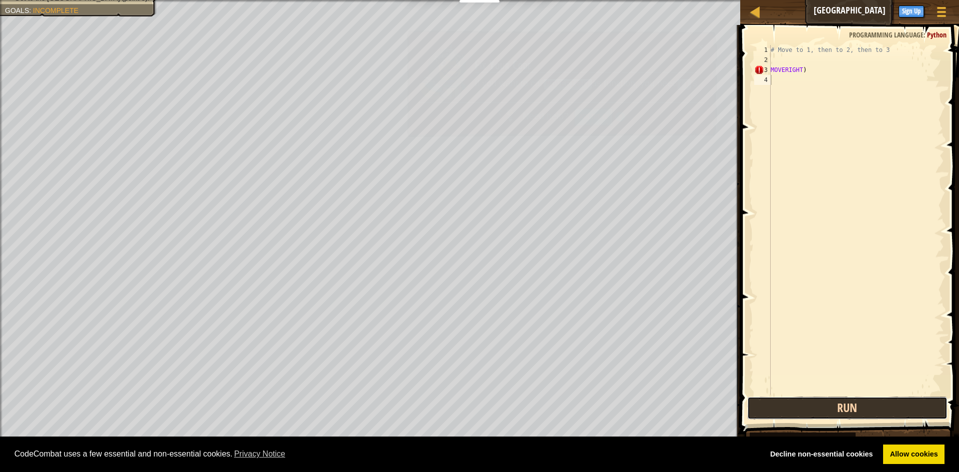
click at [831, 408] on button "Run" at bounding box center [847, 408] width 200 height 23
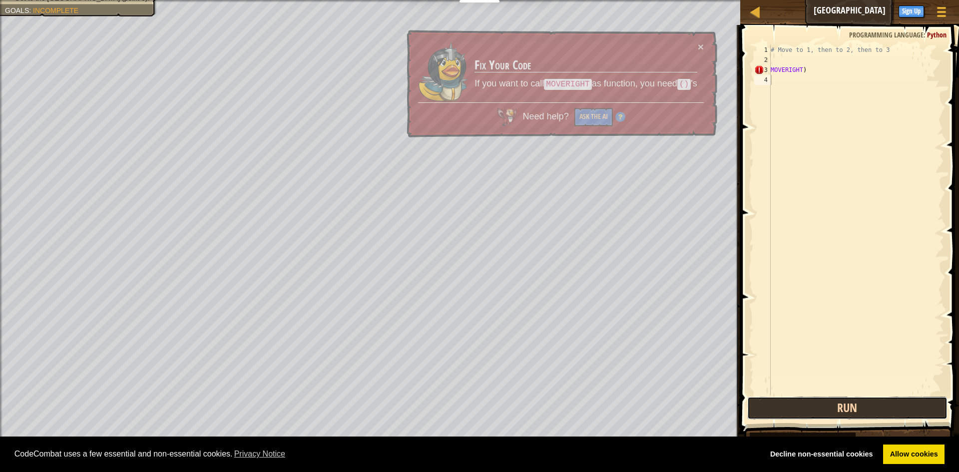
click at [831, 408] on button "Run" at bounding box center [847, 408] width 200 height 23
click at [827, 414] on button "Run" at bounding box center [847, 408] width 200 height 23
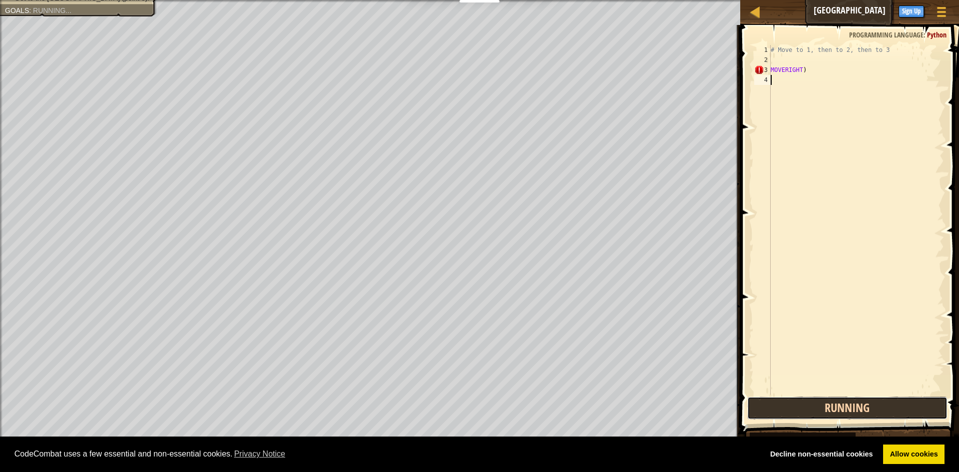
click at [834, 413] on button "Running" at bounding box center [847, 408] width 200 height 23
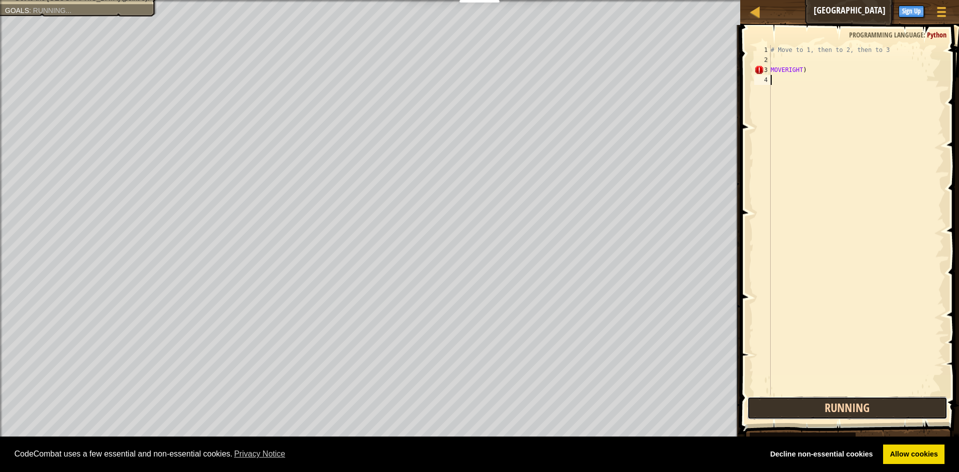
click at [834, 413] on button "Running" at bounding box center [847, 408] width 200 height 23
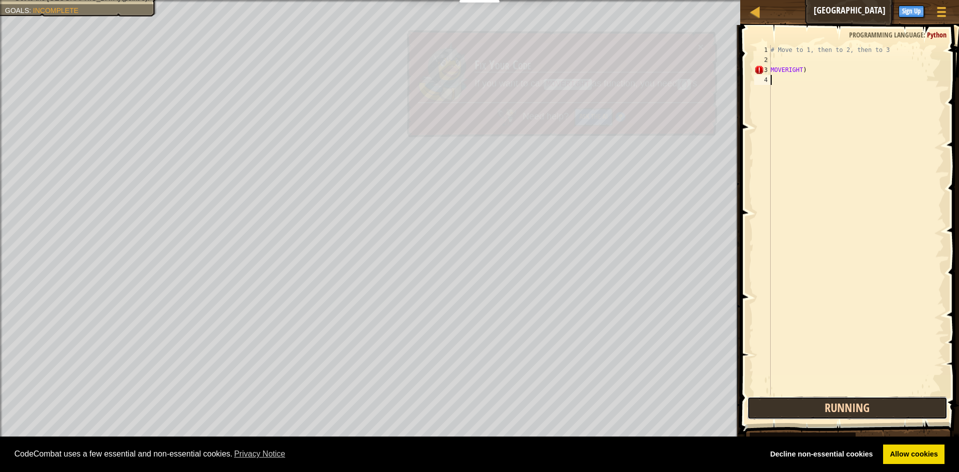
click at [834, 413] on button "Running" at bounding box center [847, 408] width 200 height 23
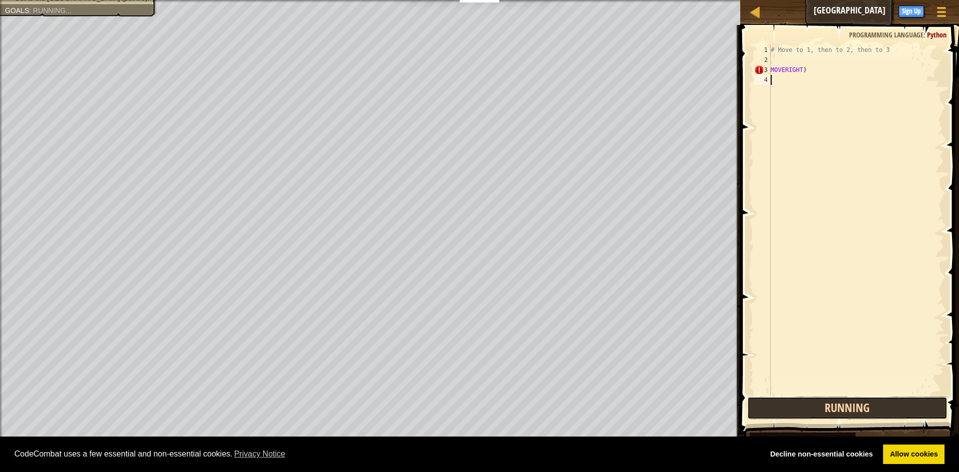
click at [834, 413] on button "Running" at bounding box center [847, 408] width 200 height 23
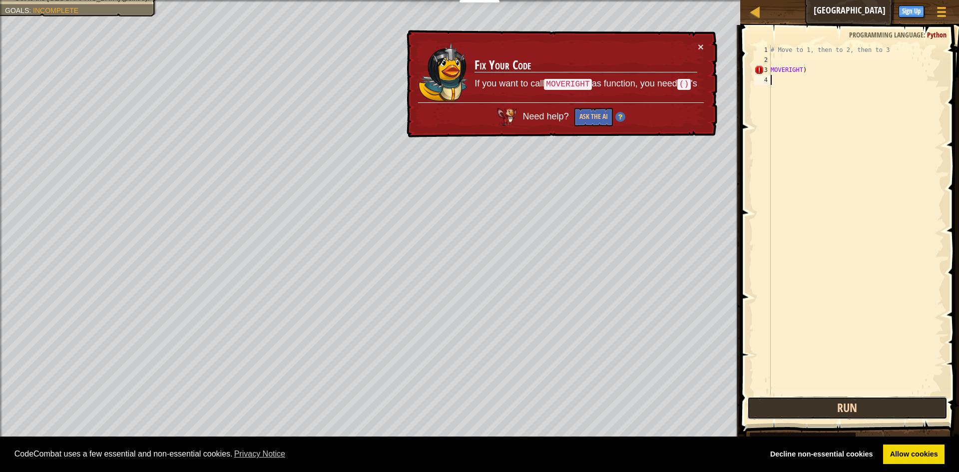
click at [835, 413] on button "Run" at bounding box center [847, 408] width 200 height 23
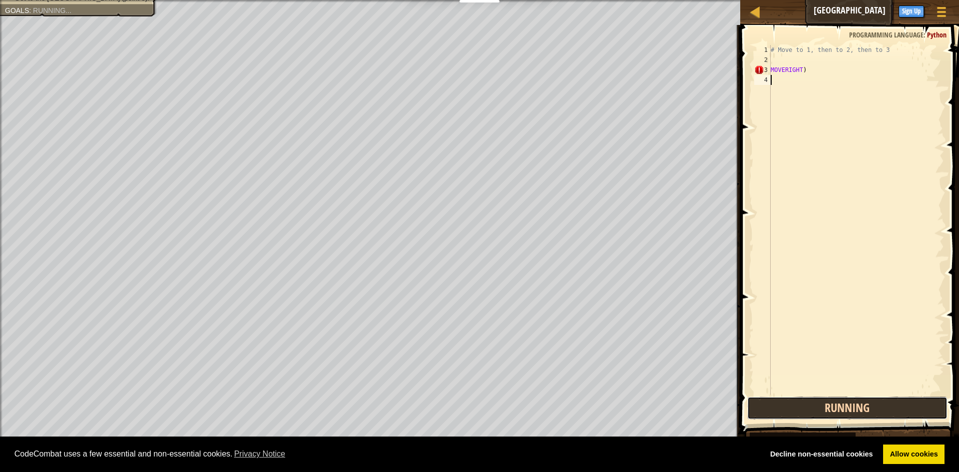
click at [835, 413] on button "Running" at bounding box center [847, 408] width 200 height 23
click at [835, 415] on button "Running" at bounding box center [847, 408] width 200 height 23
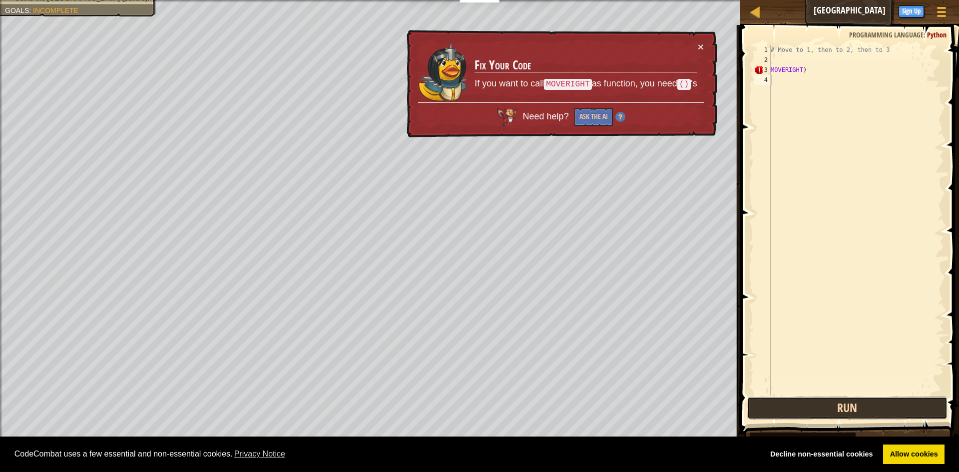
click at [835, 415] on button "Run" at bounding box center [847, 408] width 200 height 23
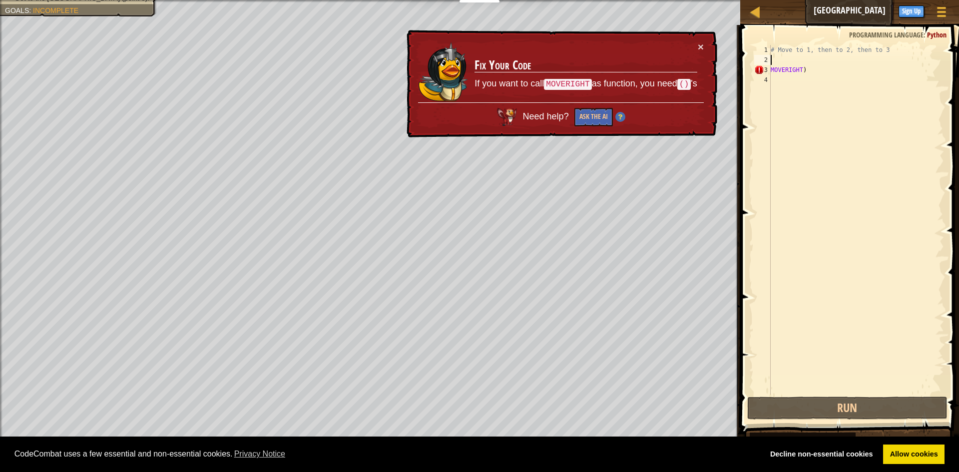
drag, startPoint x: 870, startPoint y: 58, endPoint x: 869, endPoint y: 71, distance: 12.5
click at [870, 60] on div "# Move to 1, then to 2, then to 3 MOVERIGHT )" at bounding box center [856, 230] width 175 height 370
type textarea "# Move to 1, then to 2, then to 3"
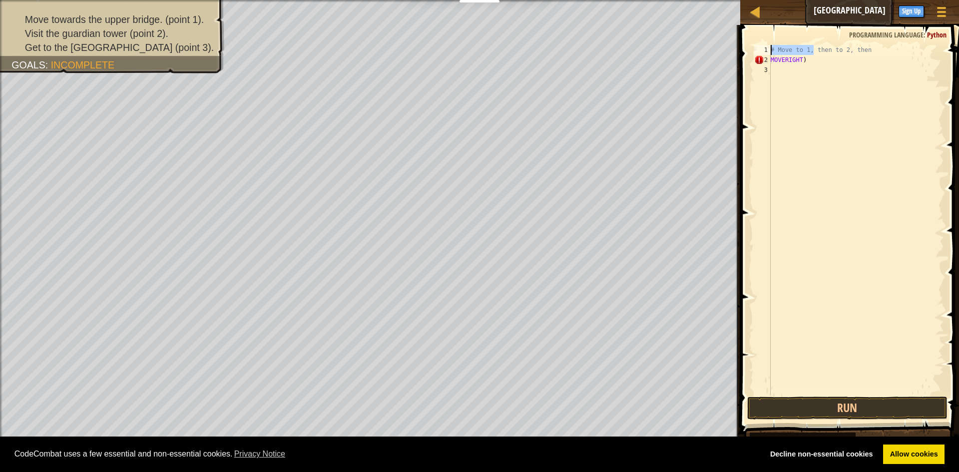
drag, startPoint x: 812, startPoint y: 52, endPoint x: 959, endPoint y: 120, distance: 161.4
click at [959, 124] on div "# Move to 1, then to 2, then 1 2 3 # Move to 1, then to 2, then MOVERIGHT ) ההה…" at bounding box center [848, 249] width 222 height 439
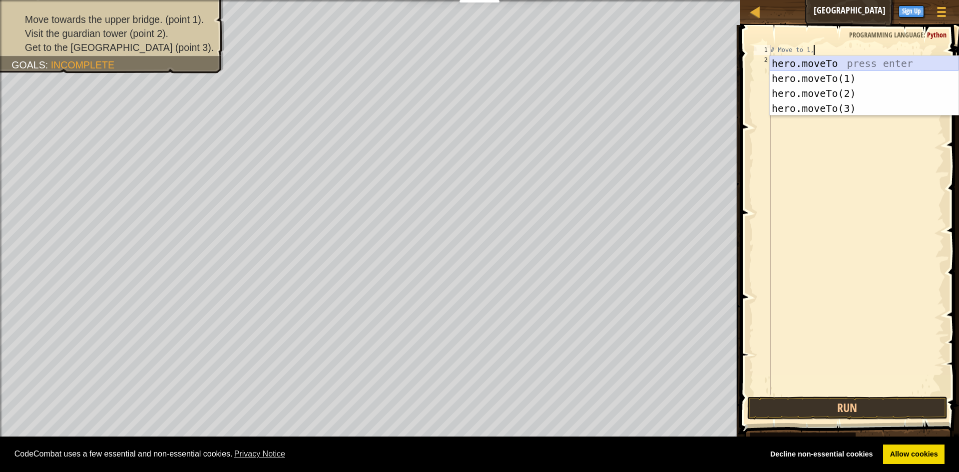
click at [836, 64] on div "hero.moveTo press enter hero.moveTo(1) press enter hero.moveTo(2) press enter h…" at bounding box center [864, 101] width 189 height 90
type textarea "# Move to 1, hero.moveTo(3)"
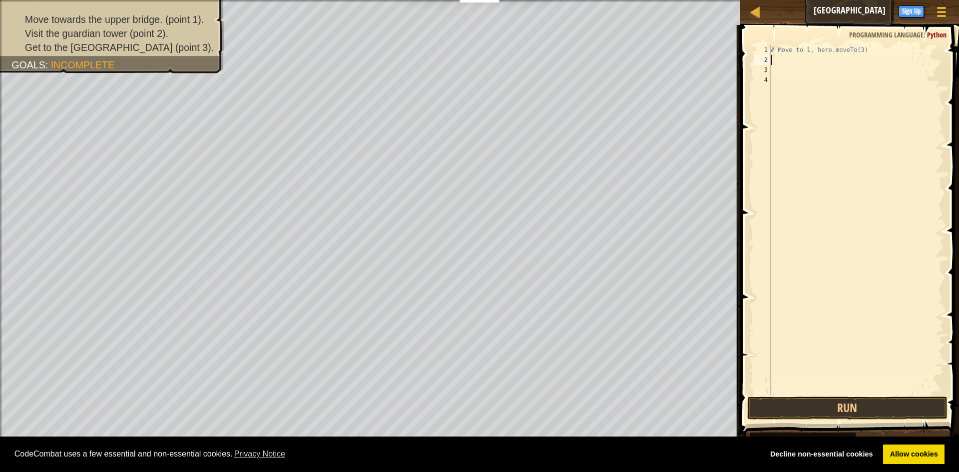
click at [782, 59] on div "# Move to 1, hero.moveTo(3)" at bounding box center [856, 230] width 175 height 370
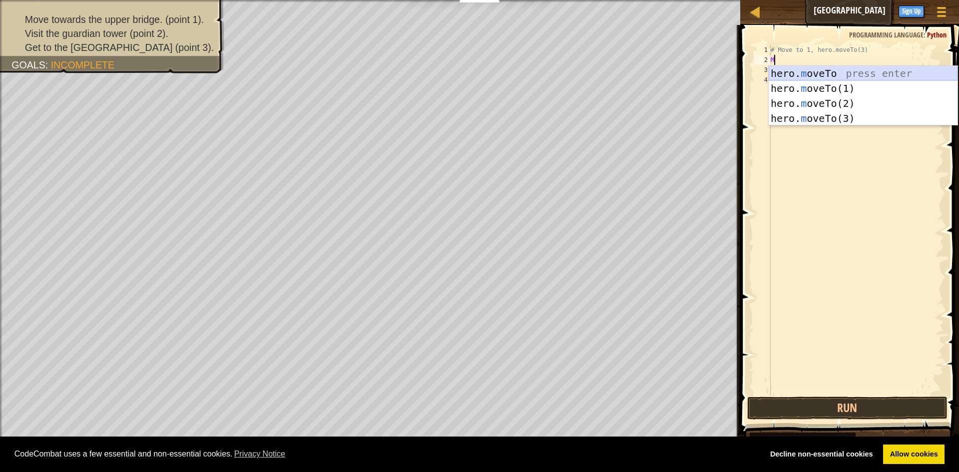
click at [819, 70] on div "hero. m oveTo press enter hero. m oveTo(1) press enter hero. m oveTo(2) press e…" at bounding box center [863, 111] width 189 height 90
type textarea "hero.moveTo(3)"
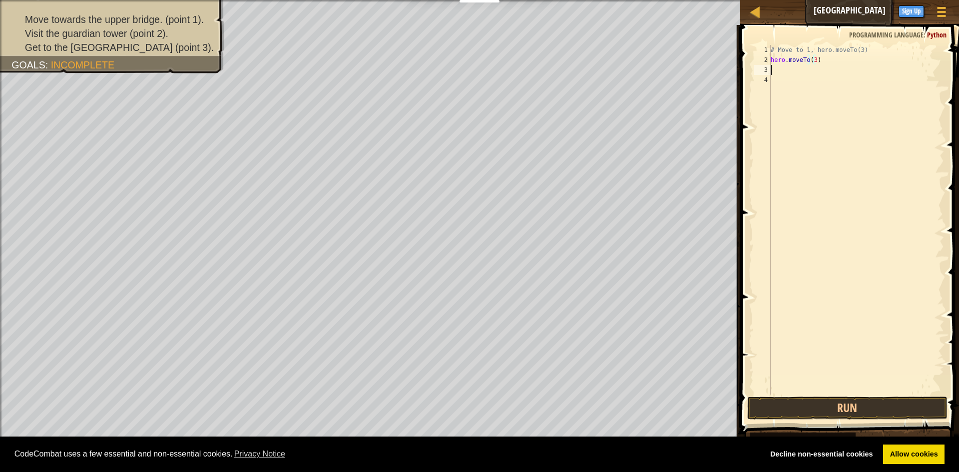
click at [773, 73] on div "# Move to 1, hero.moveTo(3) hero . moveTo ( 3 )" at bounding box center [856, 230] width 175 height 370
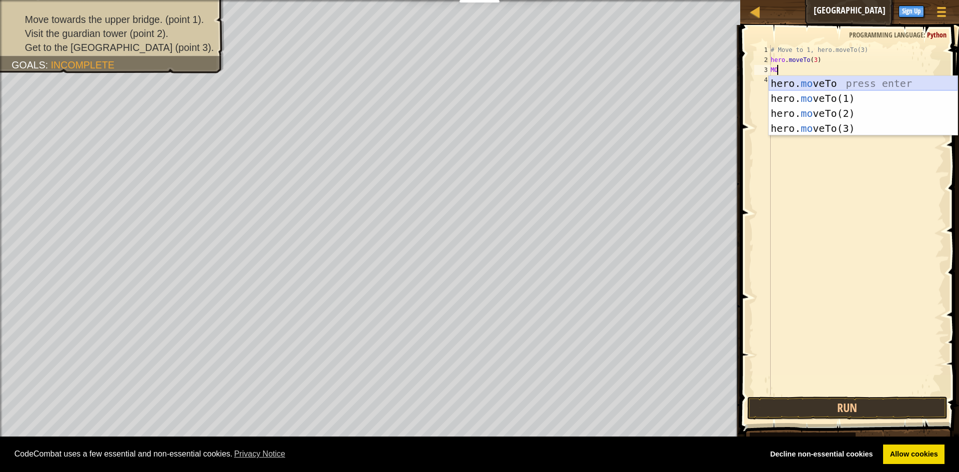
scroll to position [4, 0]
click at [793, 84] on div "hero. move To press enter hero. move To(1) press enter hero. move To(2) press e…" at bounding box center [863, 121] width 189 height 90
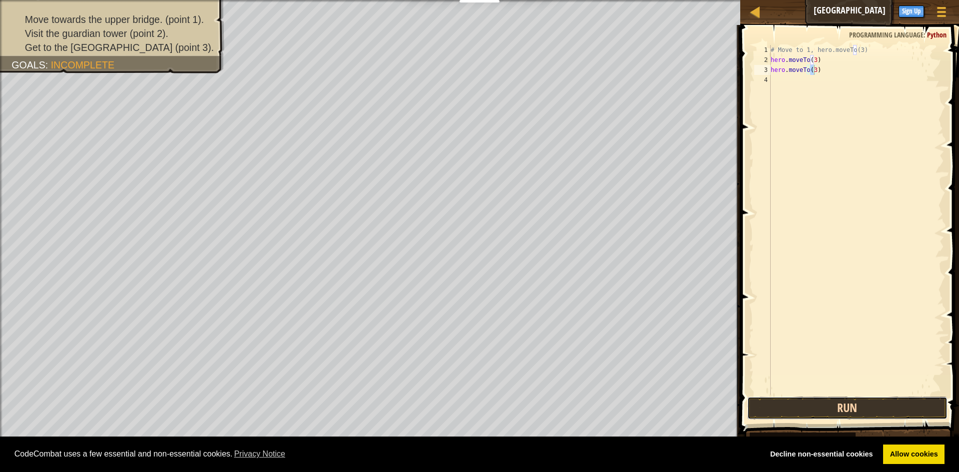
click at [894, 406] on button "Run" at bounding box center [847, 408] width 200 height 23
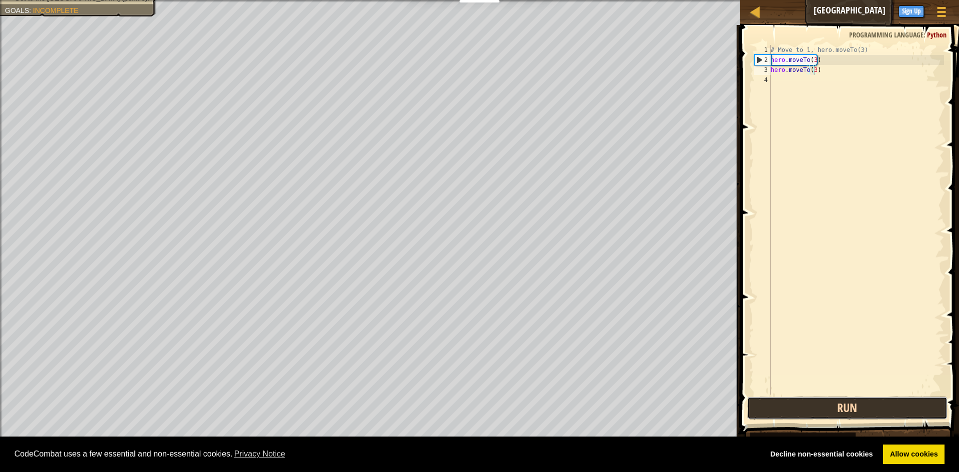
drag, startPoint x: 820, startPoint y: 409, endPoint x: 802, endPoint y: 411, distance: 18.0
click at [818, 410] on button "Run" at bounding box center [847, 408] width 200 height 23
drag, startPoint x: 798, startPoint y: 411, endPoint x: 798, endPoint y: 401, distance: 10.0
click at [798, 406] on button "Running" at bounding box center [847, 408] width 200 height 23
click at [798, 398] on button "Running" at bounding box center [847, 408] width 200 height 23
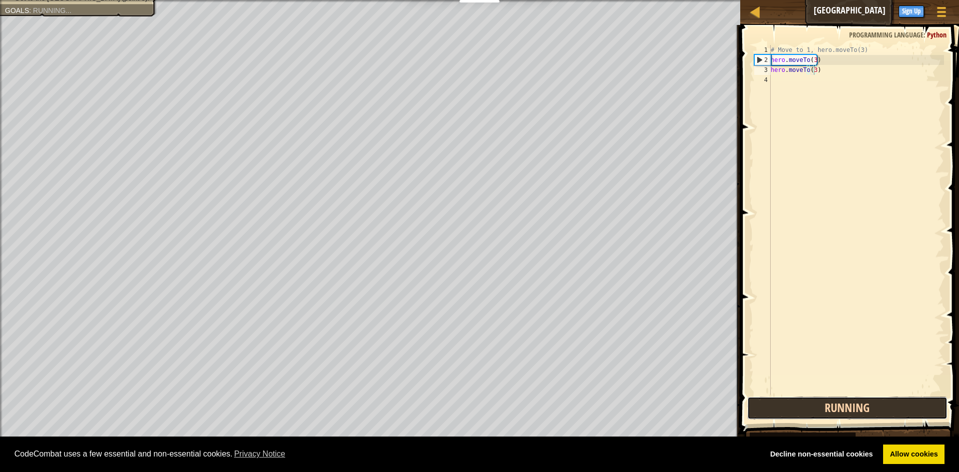
click at [800, 397] on button "Running" at bounding box center [847, 408] width 200 height 23
click at [792, 405] on button "Running" at bounding box center [847, 408] width 200 height 23
click at [785, 412] on button "Running" at bounding box center [847, 408] width 200 height 23
click at [789, 410] on button "Running" at bounding box center [847, 408] width 200 height 23
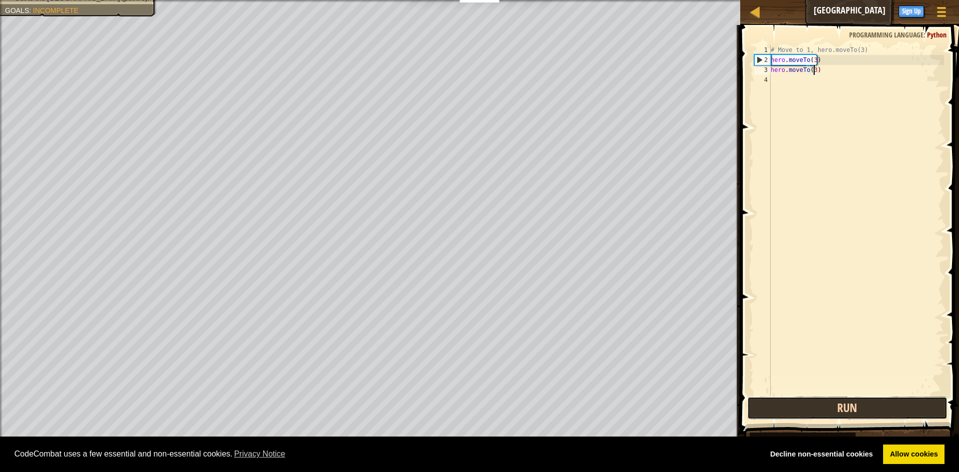
click at [789, 410] on button "Run" at bounding box center [847, 408] width 200 height 23
click at [788, 410] on button "Run" at bounding box center [847, 408] width 200 height 23
click at [787, 416] on button "Run" at bounding box center [847, 408] width 200 height 23
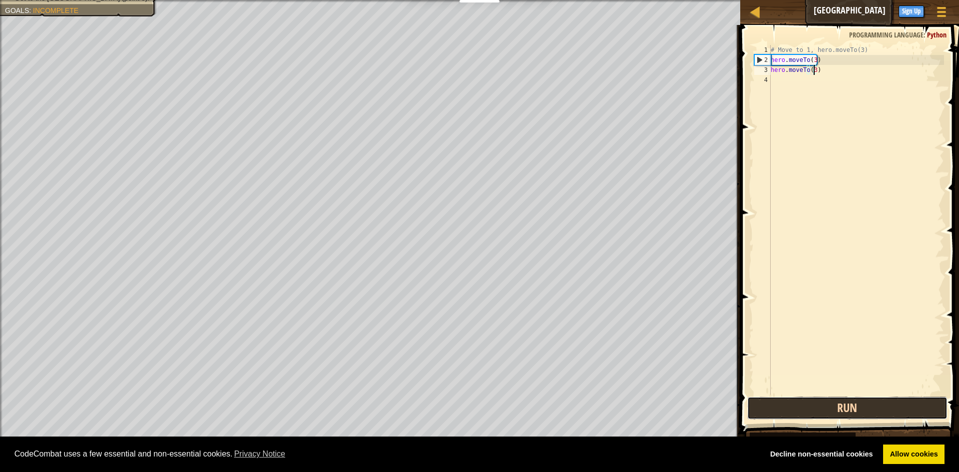
click at [845, 408] on button "Run" at bounding box center [847, 408] width 200 height 23
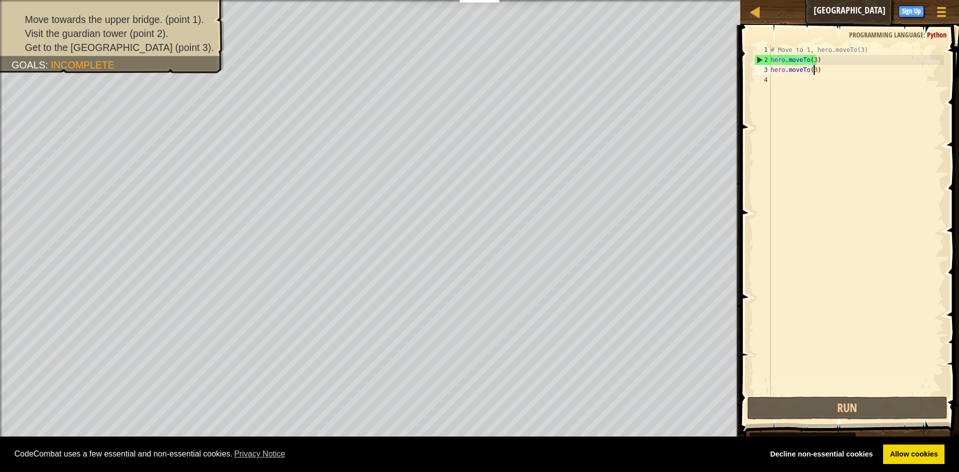
type textarea "hero.moveTo(3"
